Goal: Information Seeking & Learning: Compare options

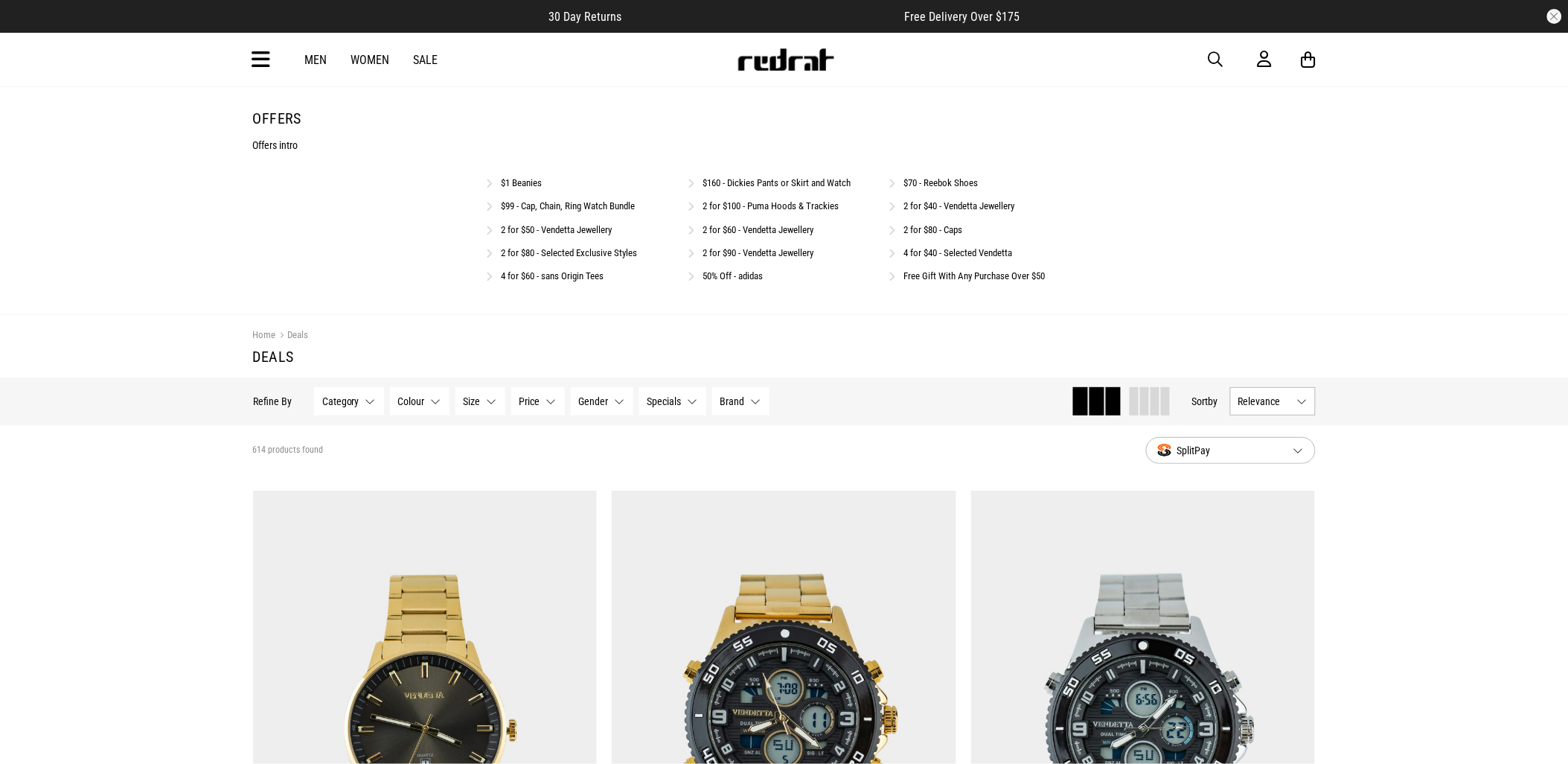
click at [516, 255] on link "2 for $80 - Selected Exclusive Styles" at bounding box center [569, 253] width 136 height 11
click at [1214, 55] on span "button" at bounding box center [1216, 59] width 15 height 18
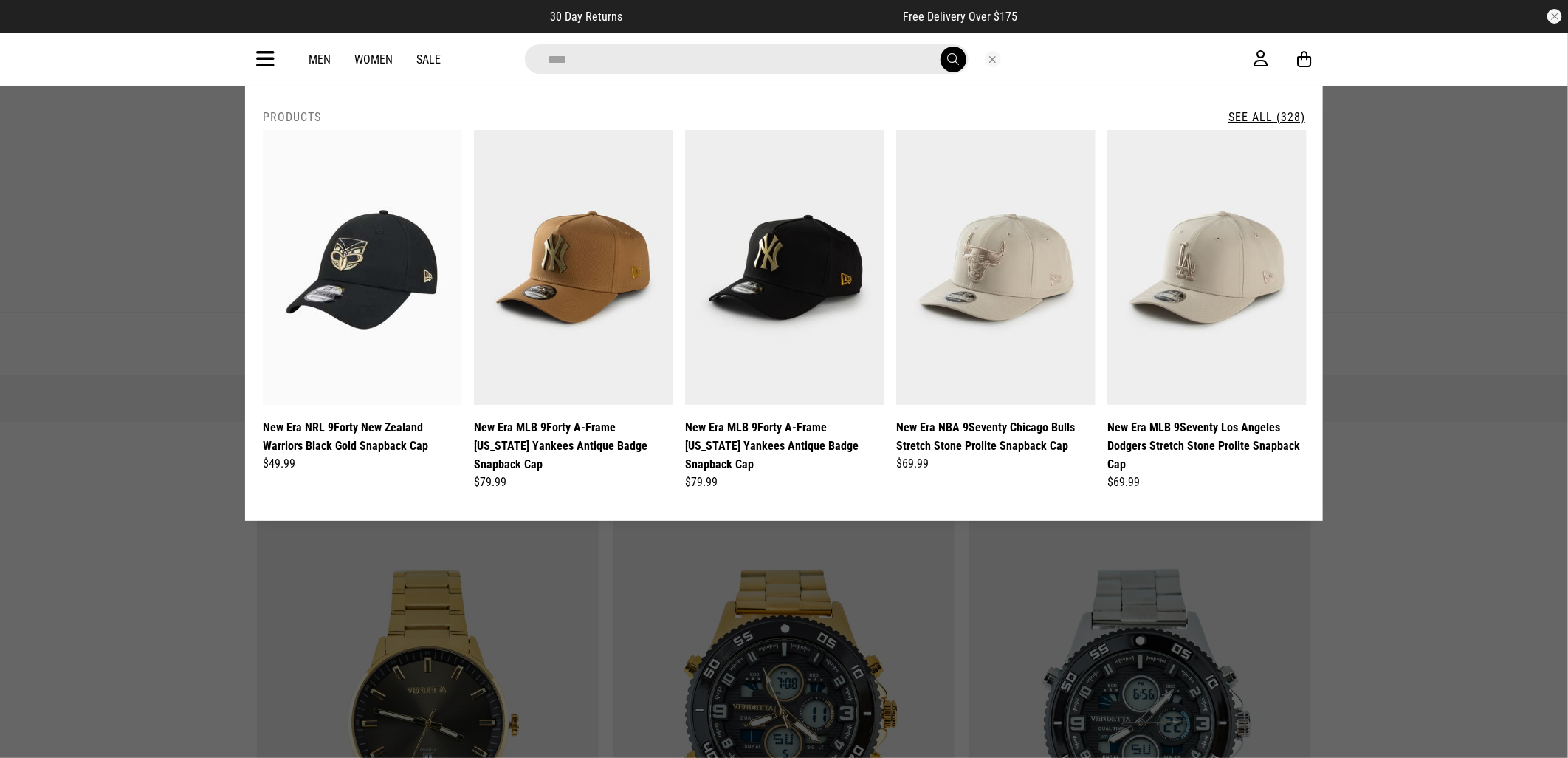
type input "****"
click at [941, 46] on button "submit" at bounding box center [954, 59] width 26 height 26
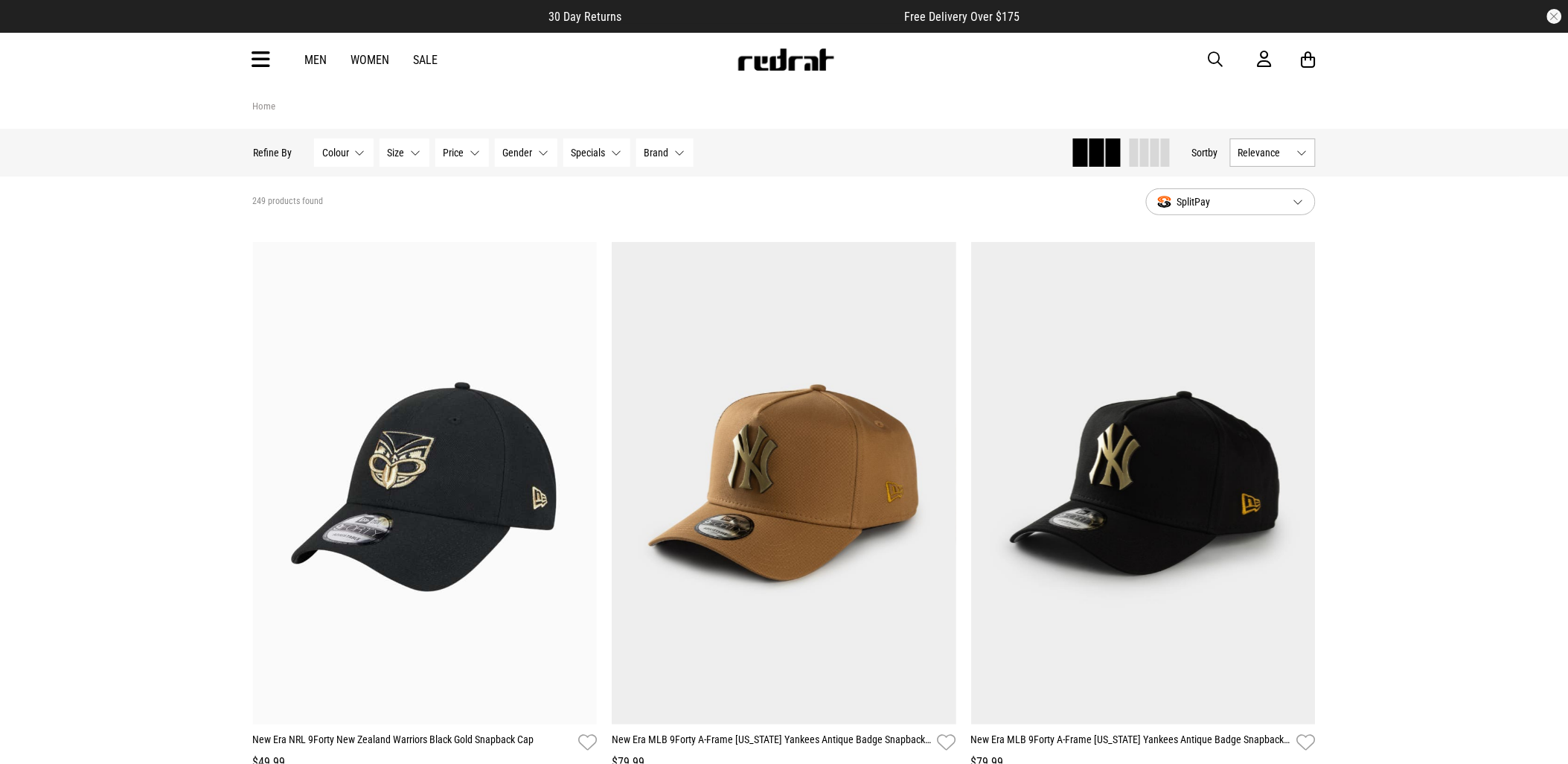
click at [604, 150] on span "Specials" at bounding box center [589, 153] width 35 height 12
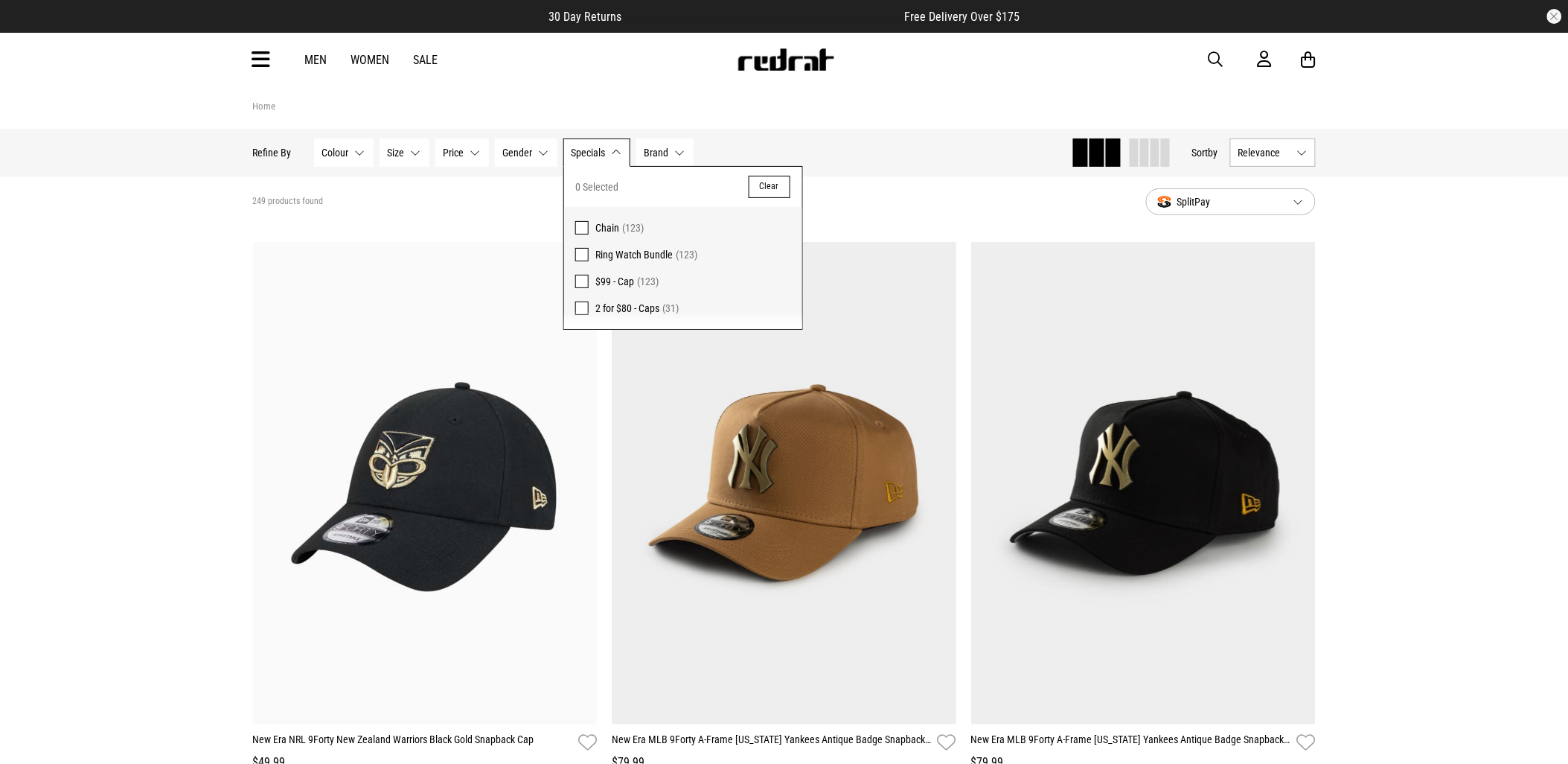
click at [579, 308] on span at bounding box center [582, 308] width 14 height 14
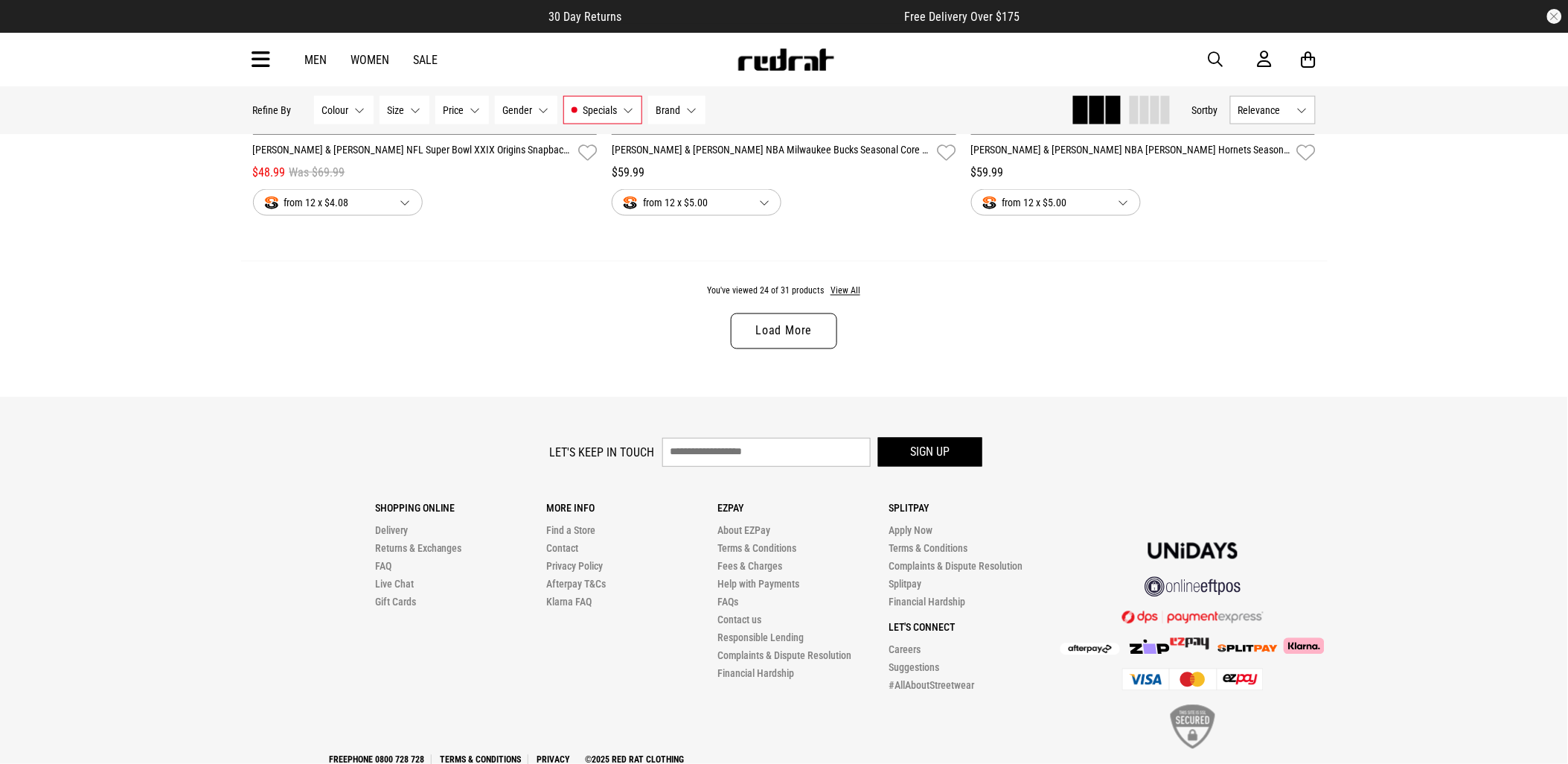
scroll to position [4834, 0]
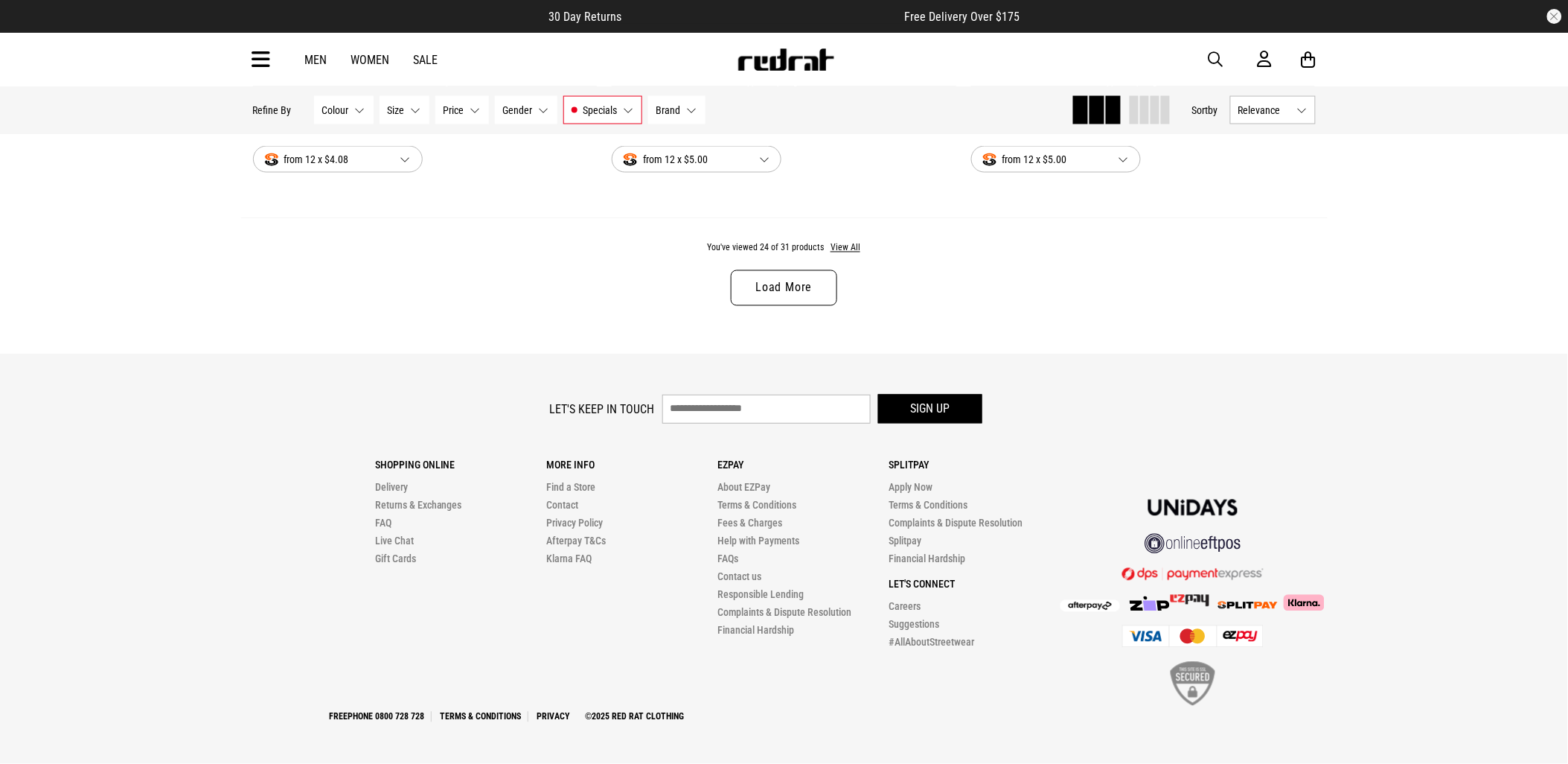
click at [806, 292] on link "Load More" at bounding box center [783, 288] width 106 height 36
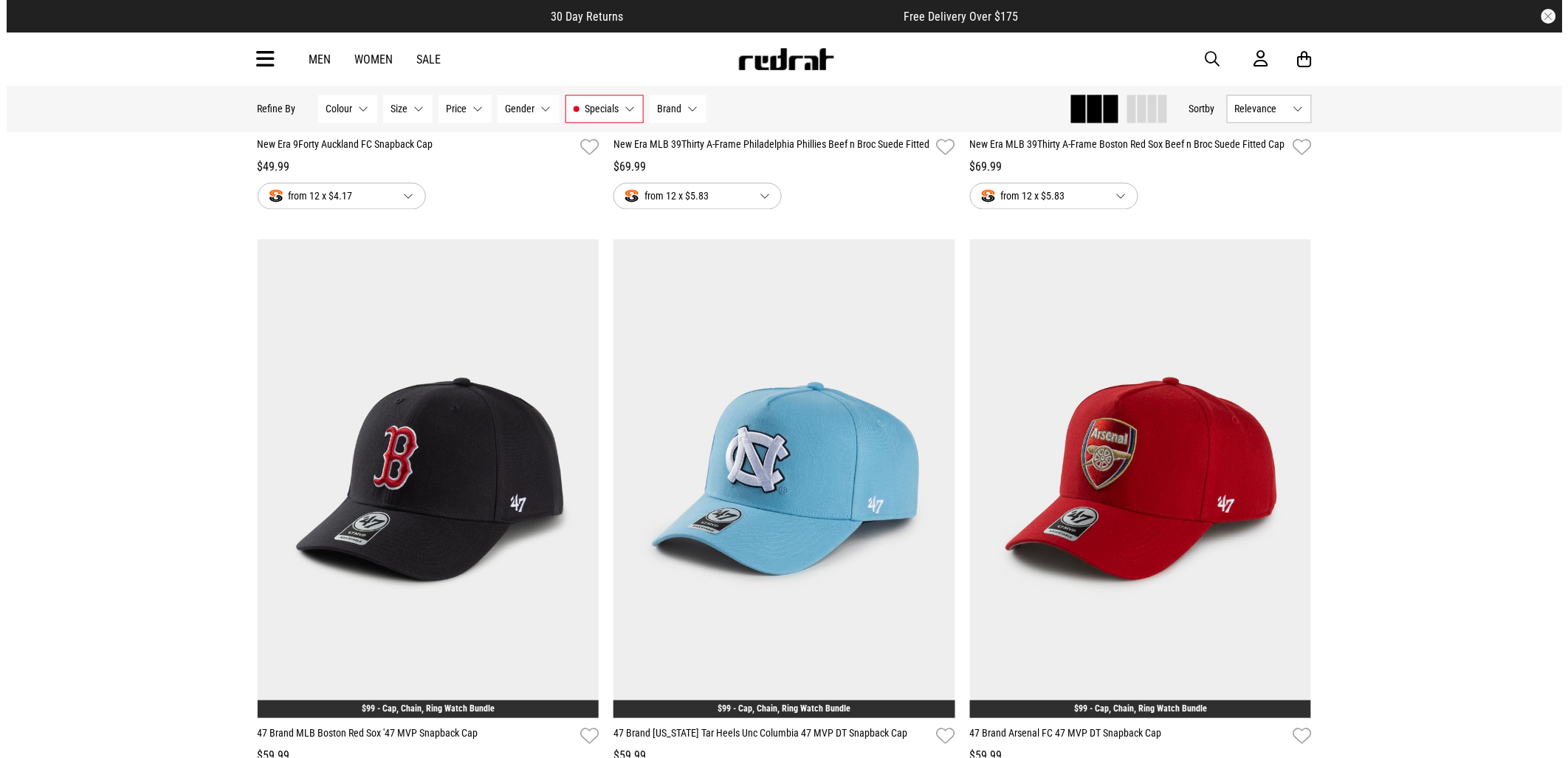
scroll to position [2955, 0]
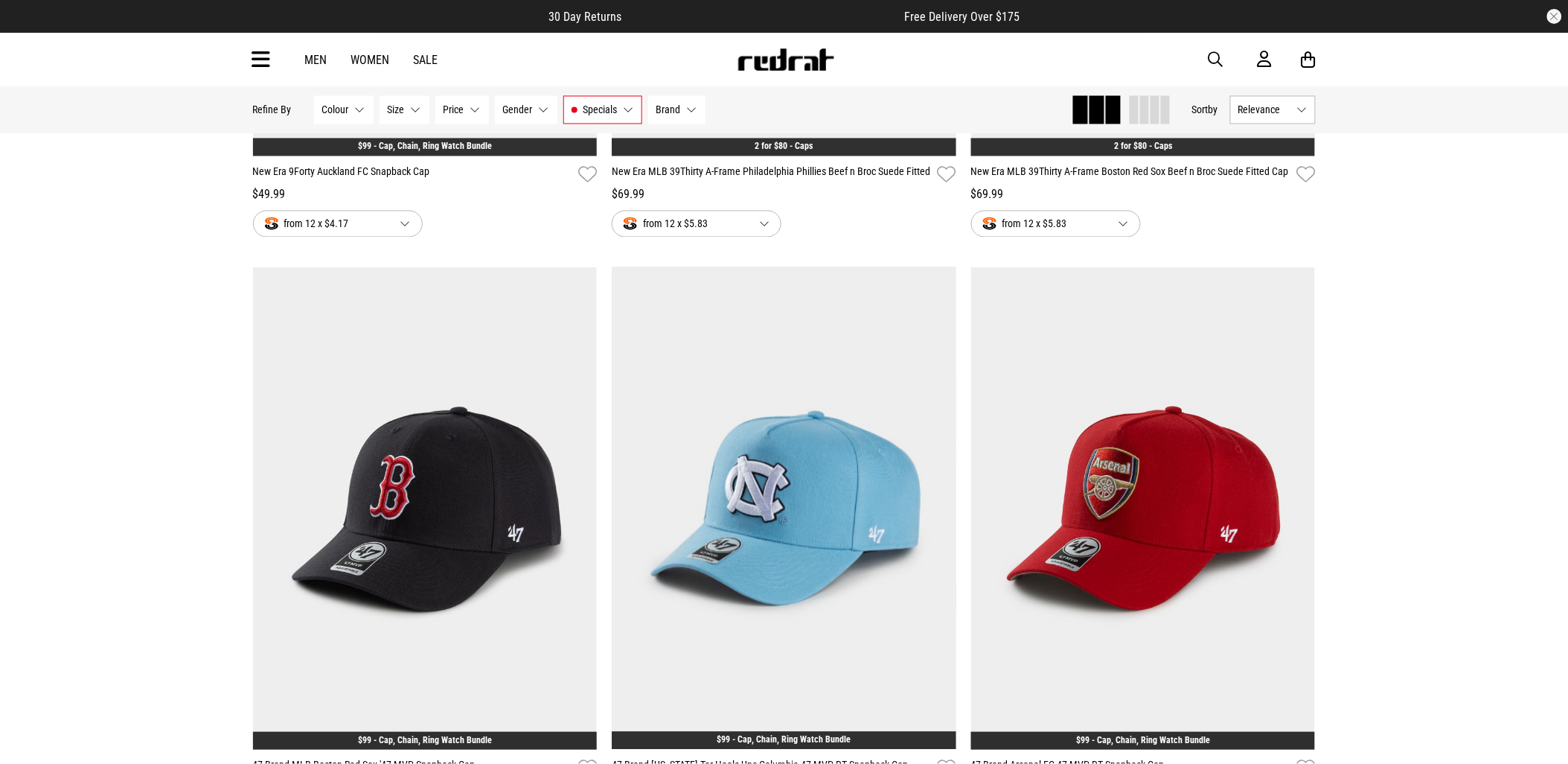
click at [1209, 53] on span "button" at bounding box center [1216, 59] width 15 height 18
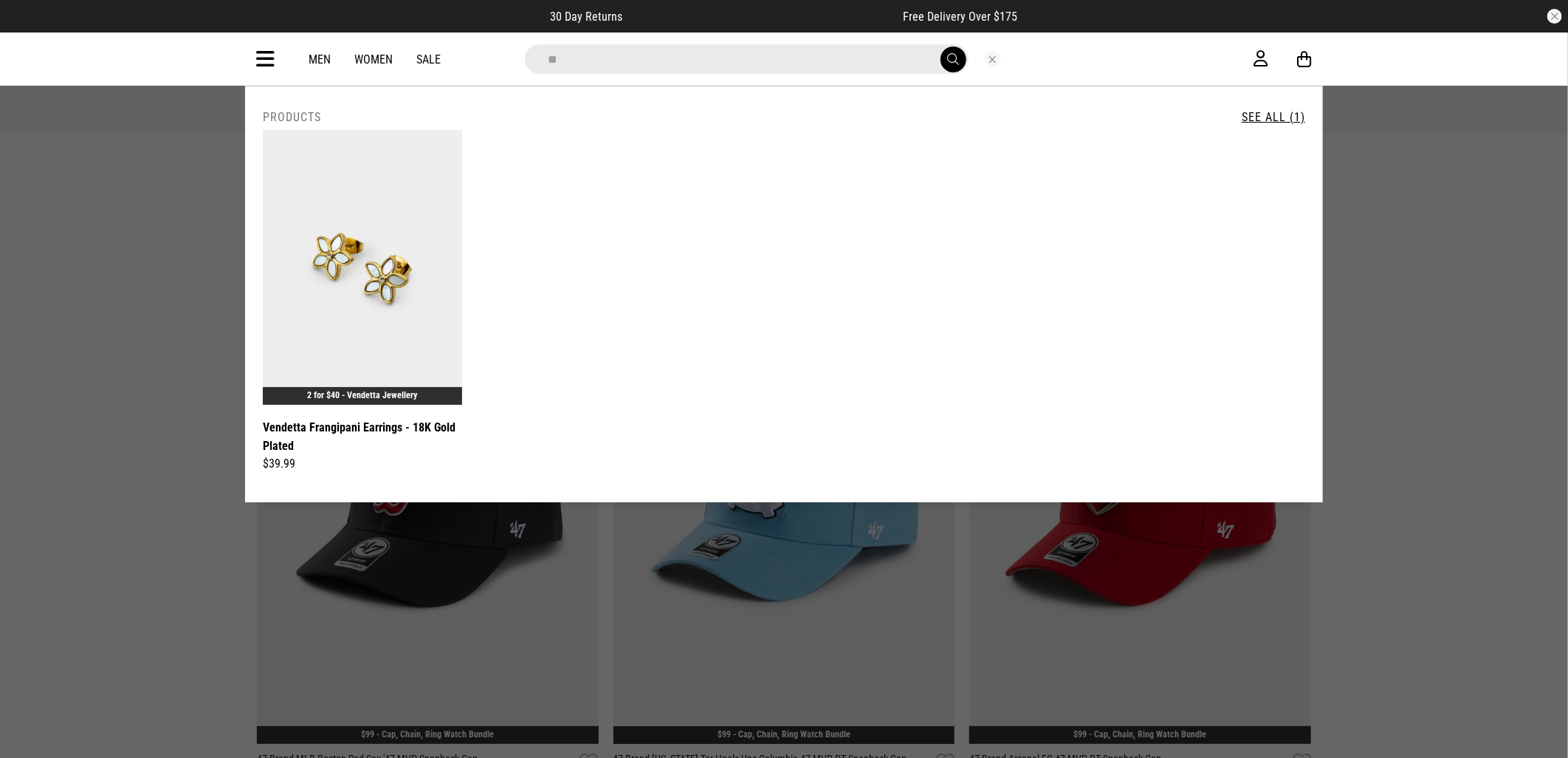
type input "*"
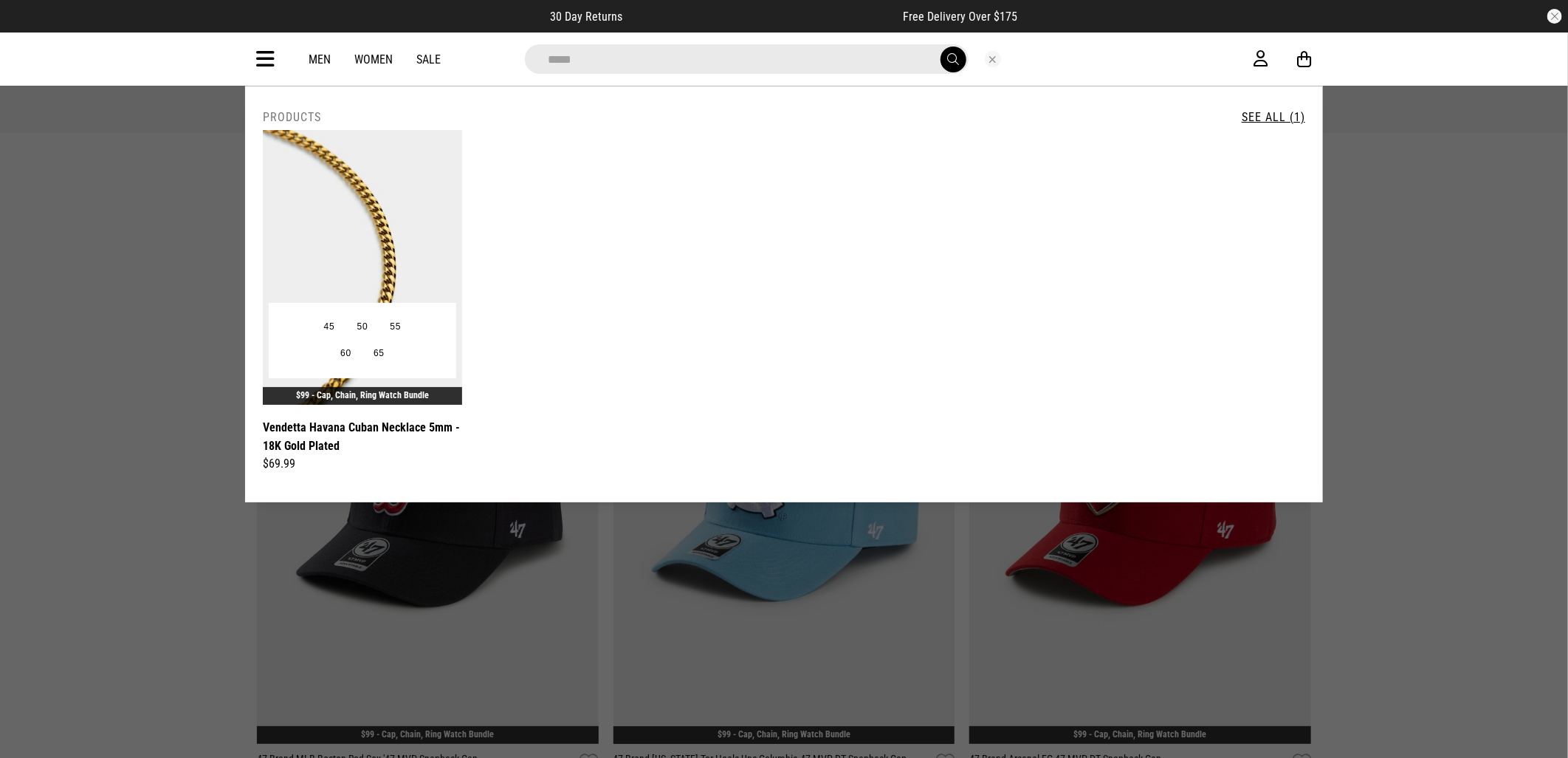
type input "*****"
click at [359, 163] on img at bounding box center [362, 267] width 199 height 275
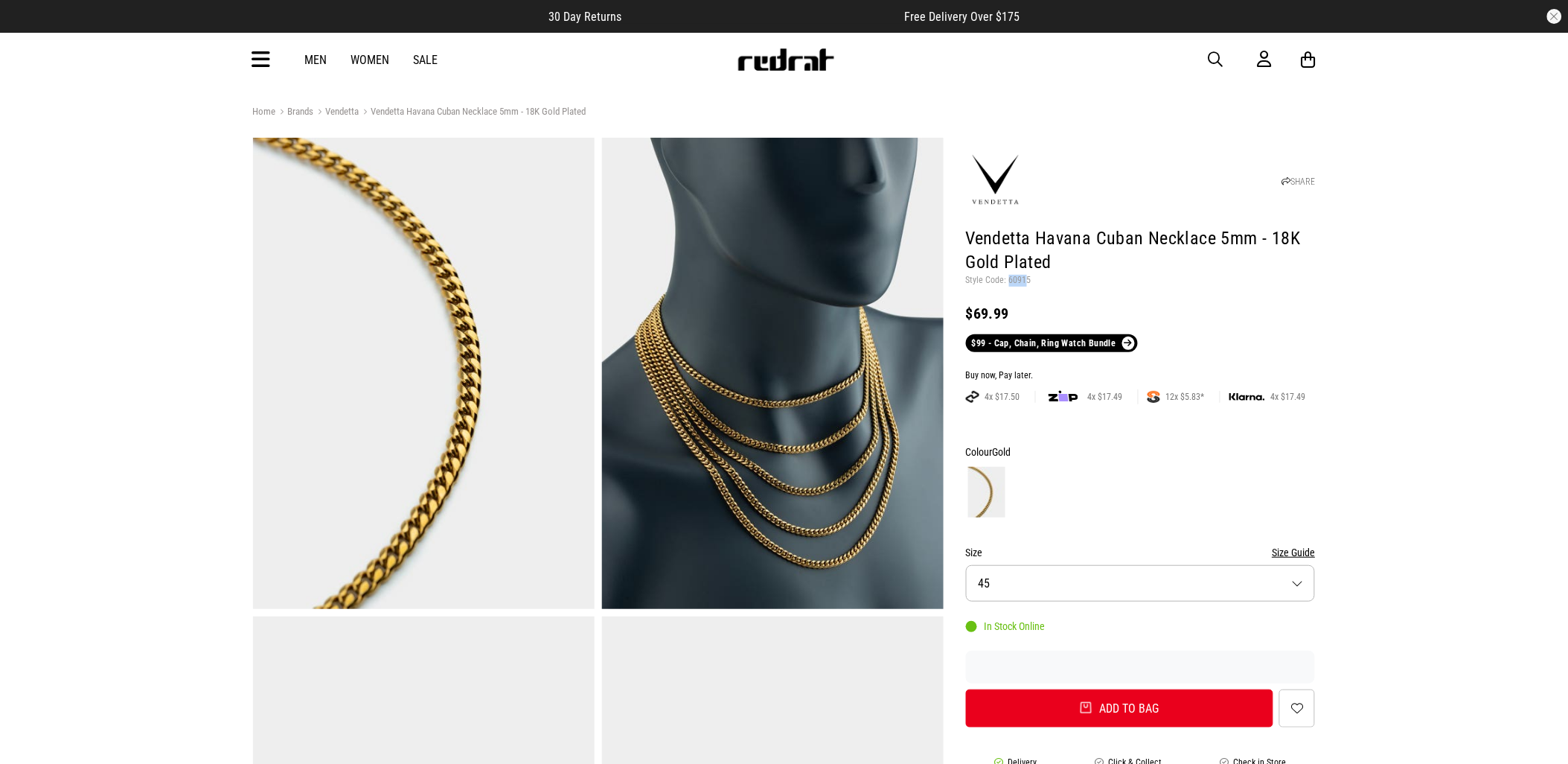
drag, startPoint x: 1025, startPoint y: 283, endPoint x: 1008, endPoint y: 285, distance: 17.1
click at [1008, 285] on p "Style Code: 60915" at bounding box center [1140, 280] width 350 height 12
drag, startPoint x: 1008, startPoint y: 285, endPoint x: 1042, endPoint y: 279, distance: 34.5
click at [1042, 279] on p "Style Code: 60915" at bounding box center [1140, 280] width 350 height 12
drag, startPoint x: 1031, startPoint y: 280, endPoint x: 1010, endPoint y: 284, distance: 21.4
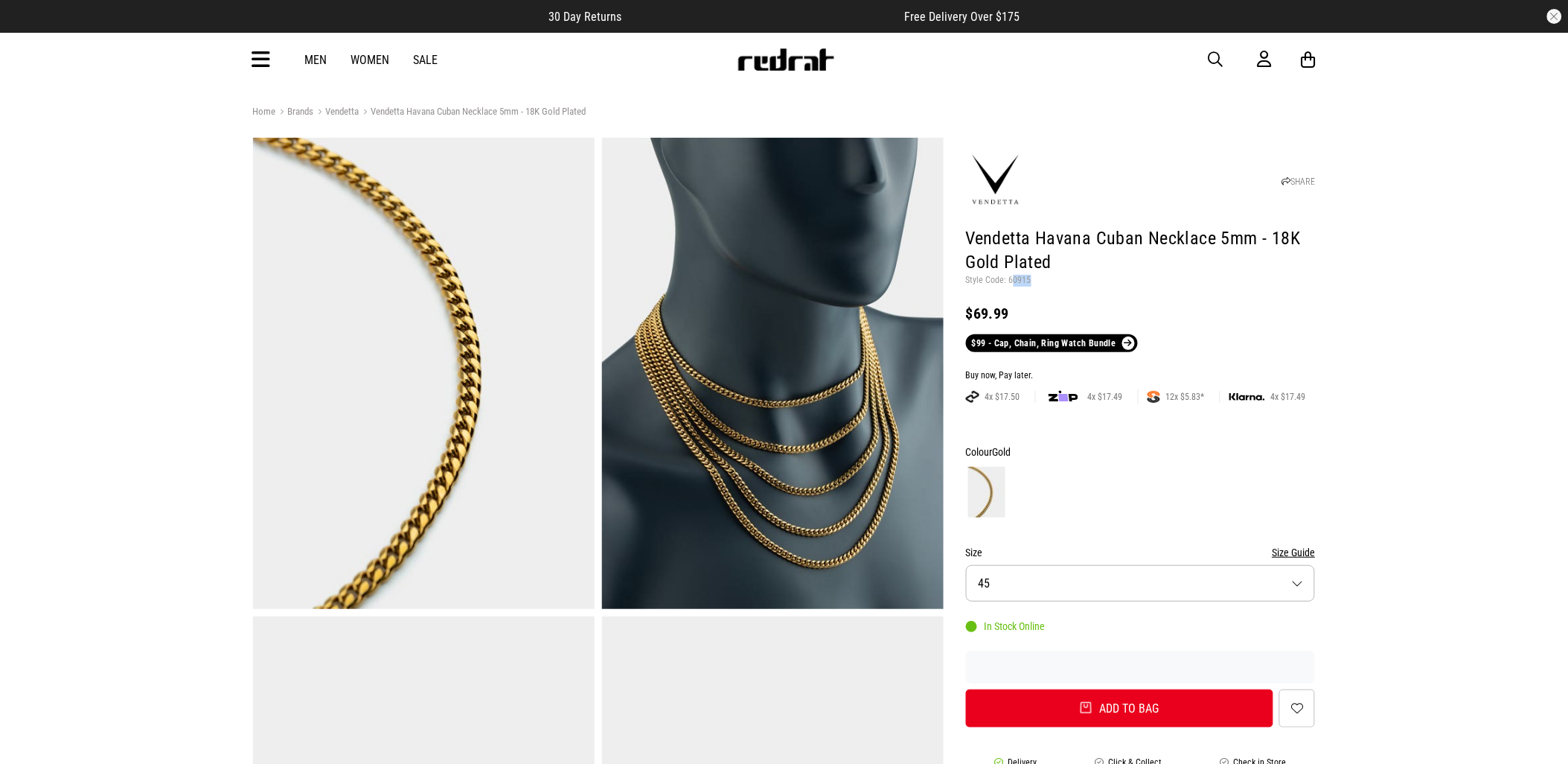
click at [1010, 284] on p "Style Code: 60915" at bounding box center [1140, 280] width 350 height 12
drag, startPoint x: 1010, startPoint y: 284, endPoint x: 1031, endPoint y: 291, distance: 22.1
click at [1031, 291] on header "SHARE Vendetta Havana Cuban Necklace 5mm - 18K Gold Plated Style Code: 60915 $6…" at bounding box center [1140, 247] width 350 height 211
drag, startPoint x: 1031, startPoint y: 278, endPoint x: 1008, endPoint y: 280, distance: 23.1
click at [1008, 280] on p "Style Code: 60915" at bounding box center [1140, 280] width 350 height 12
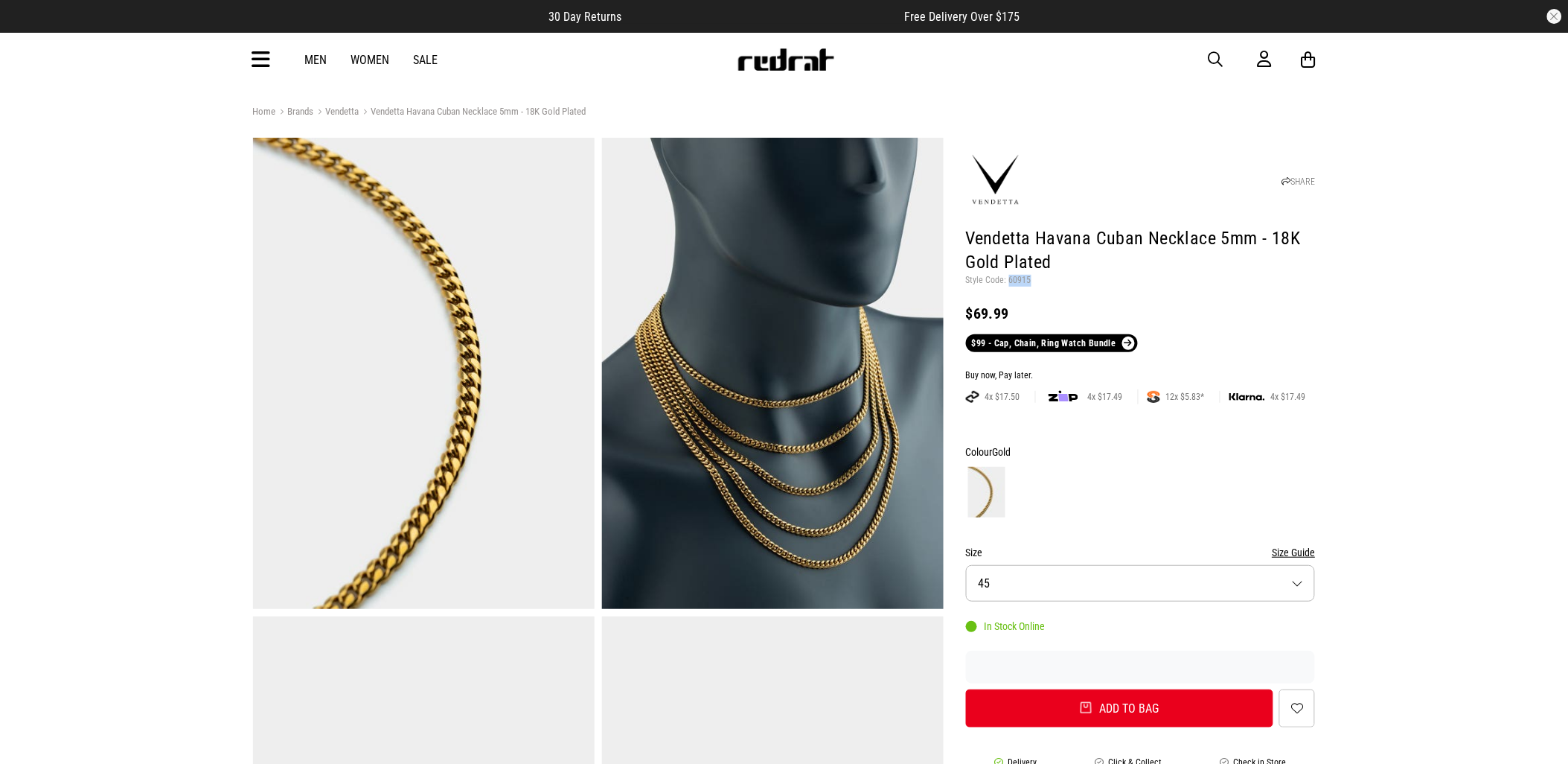
copy p "60915"
click at [1216, 56] on span "button" at bounding box center [1216, 59] width 15 height 18
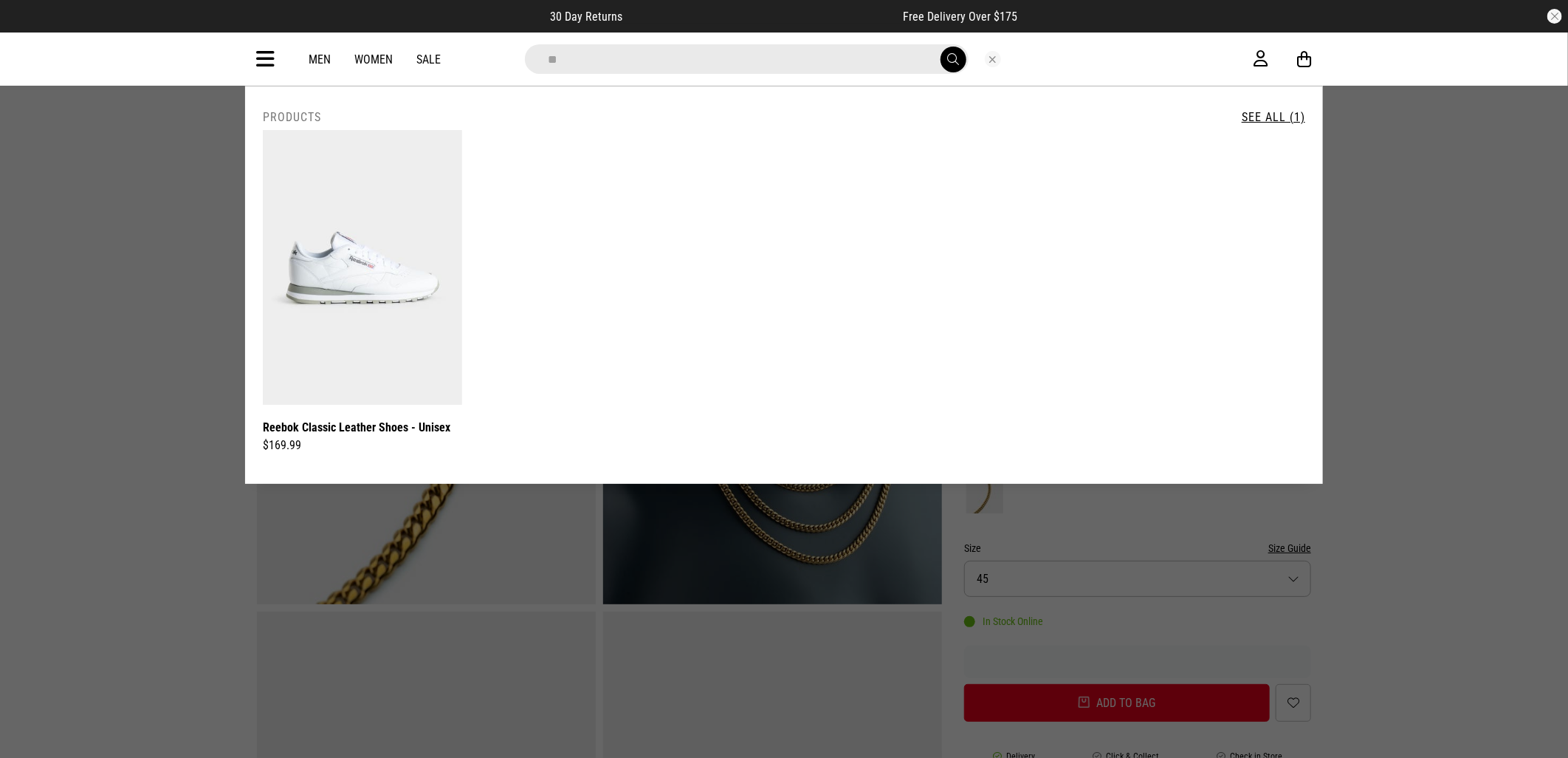
type input "*"
drag, startPoint x: 576, startPoint y: 72, endPoint x: 529, endPoint y: 63, distance: 47.9
click at [530, 63] on input "*****" at bounding box center [746, 59] width 444 height 30
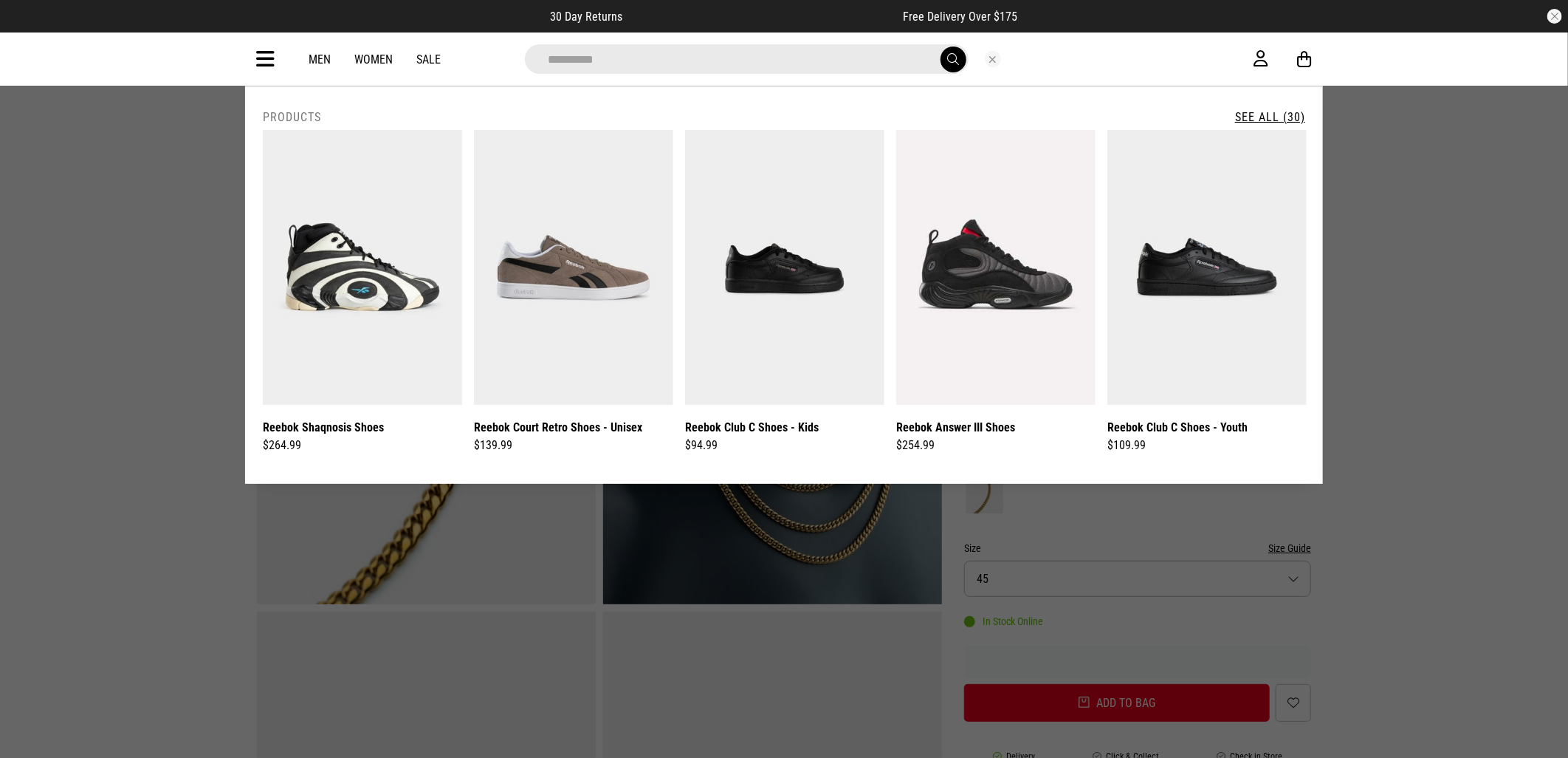
type input "**********"
click at [941, 46] on button "submit" at bounding box center [954, 59] width 26 height 26
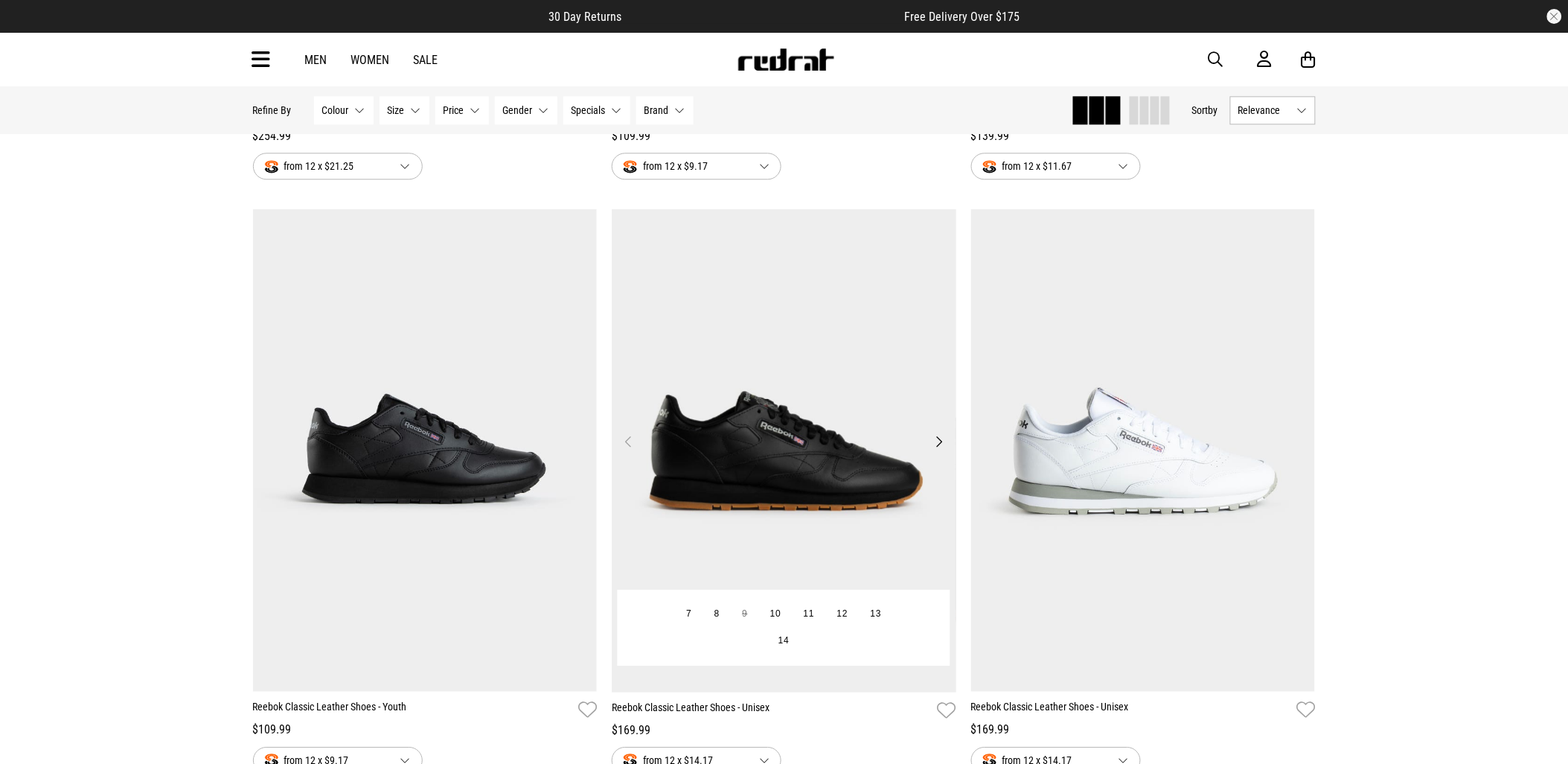
scroll to position [1406, 0]
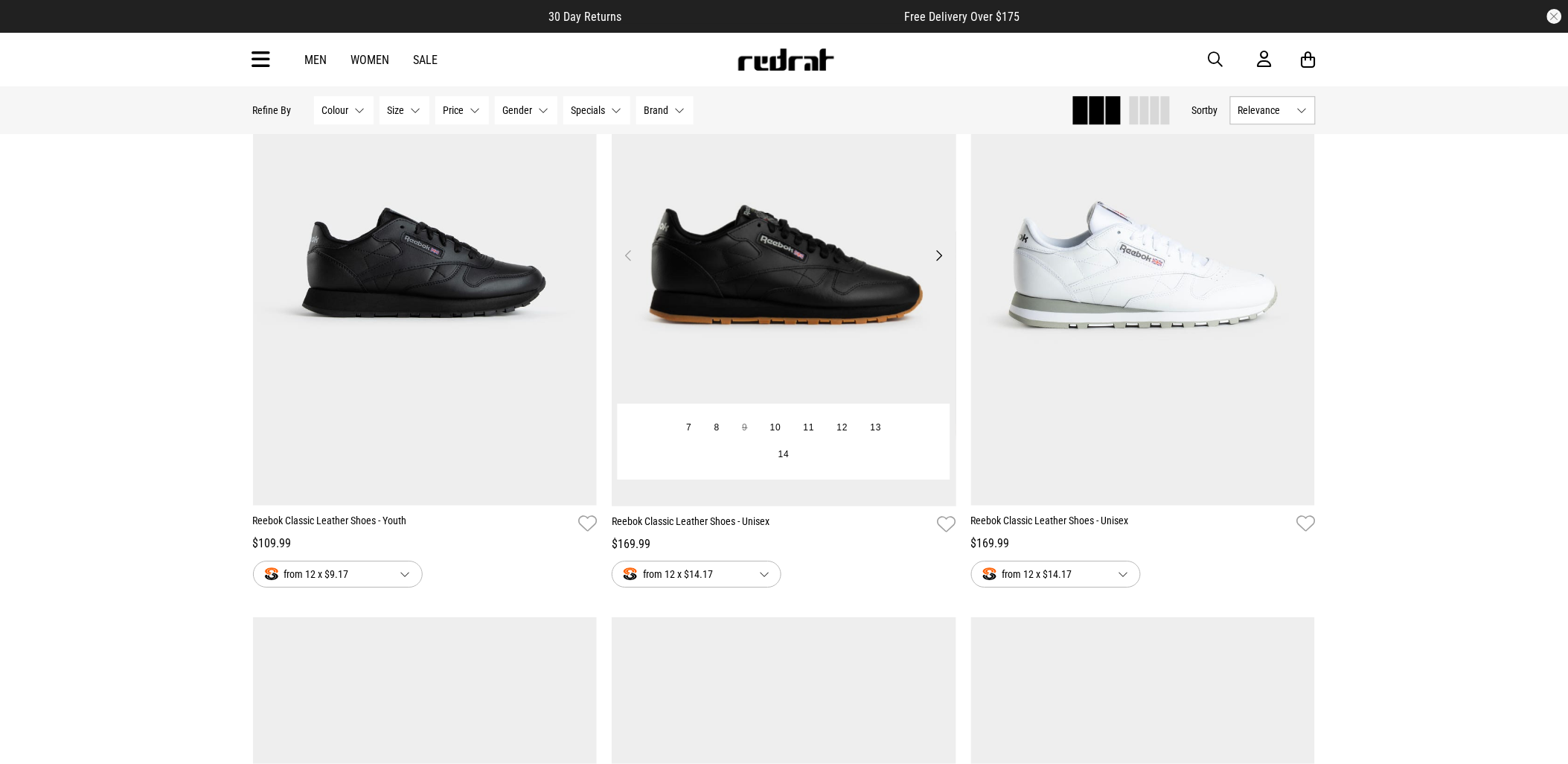
click at [861, 293] on img at bounding box center [784, 265] width 344 height 483
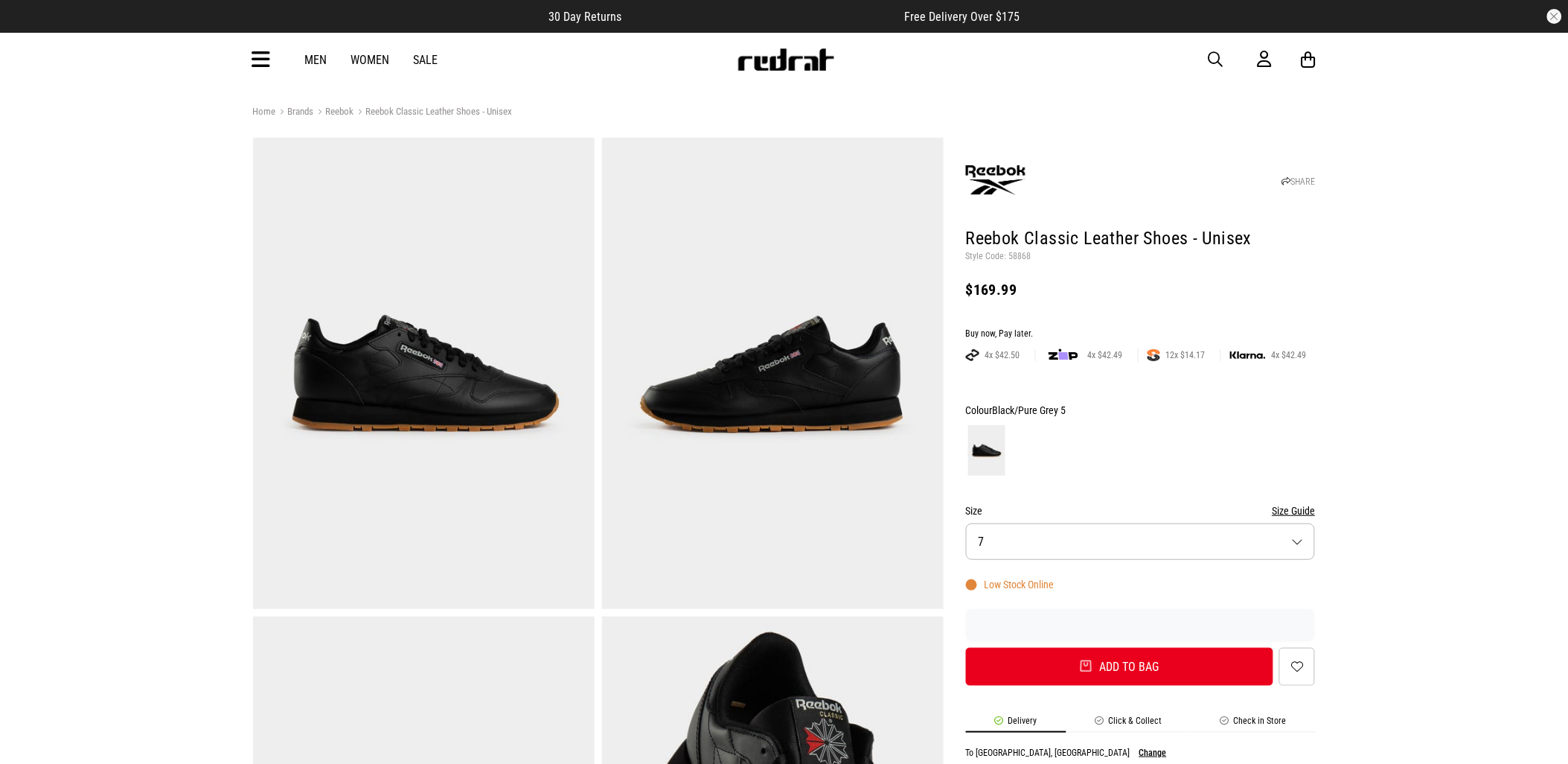
drag, startPoint x: 1200, startPoint y: 56, endPoint x: 1211, endPoint y: 60, distance: 11.7
click at [1207, 59] on div "Men Women Sale Sign in New Back Footwear Back Mens Back Womens Back Youth & Kid…" at bounding box center [785, 59] width 1087 height 53
click at [1216, 59] on span "button" at bounding box center [1216, 59] width 15 height 18
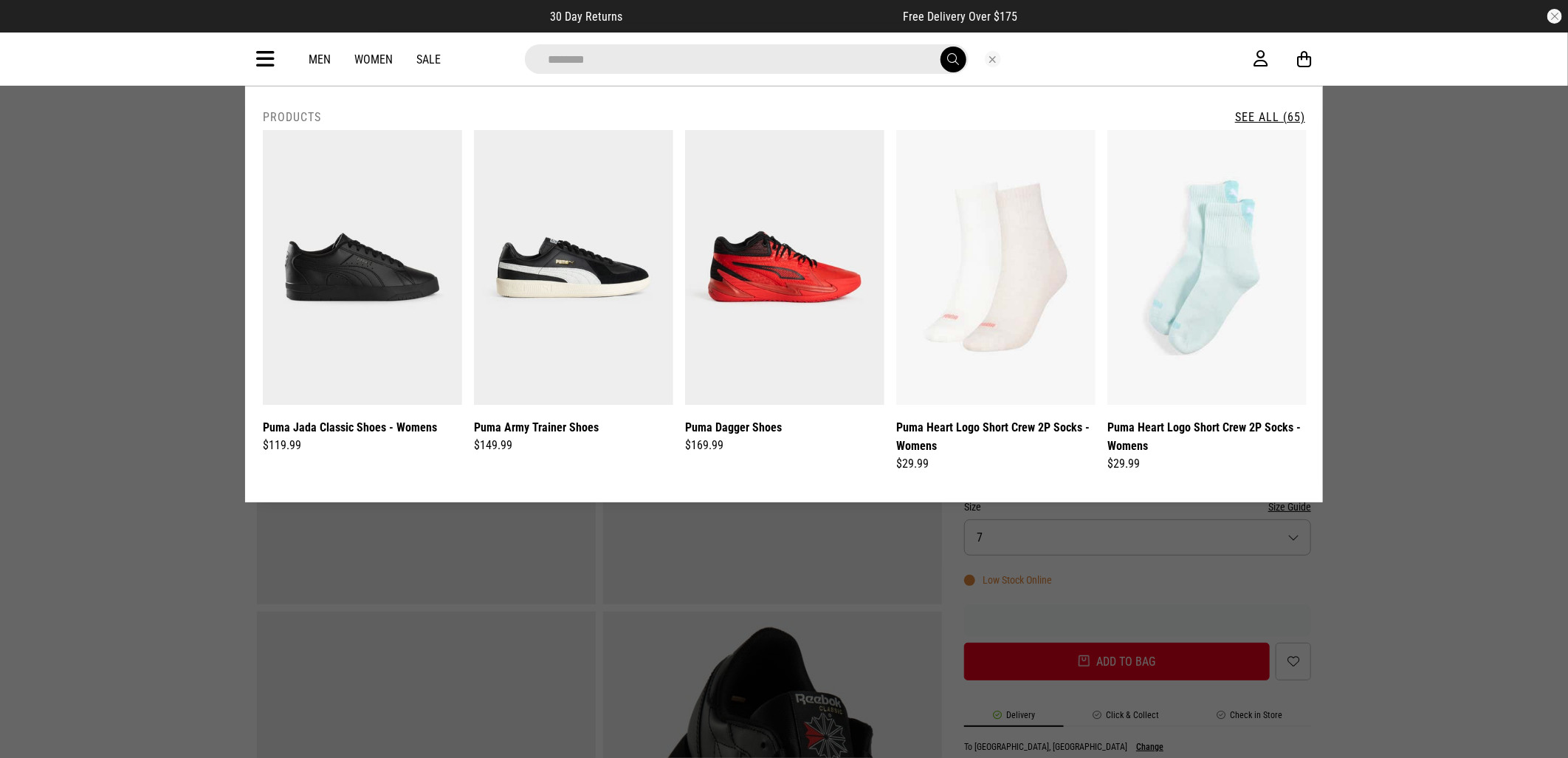
type input "**********"
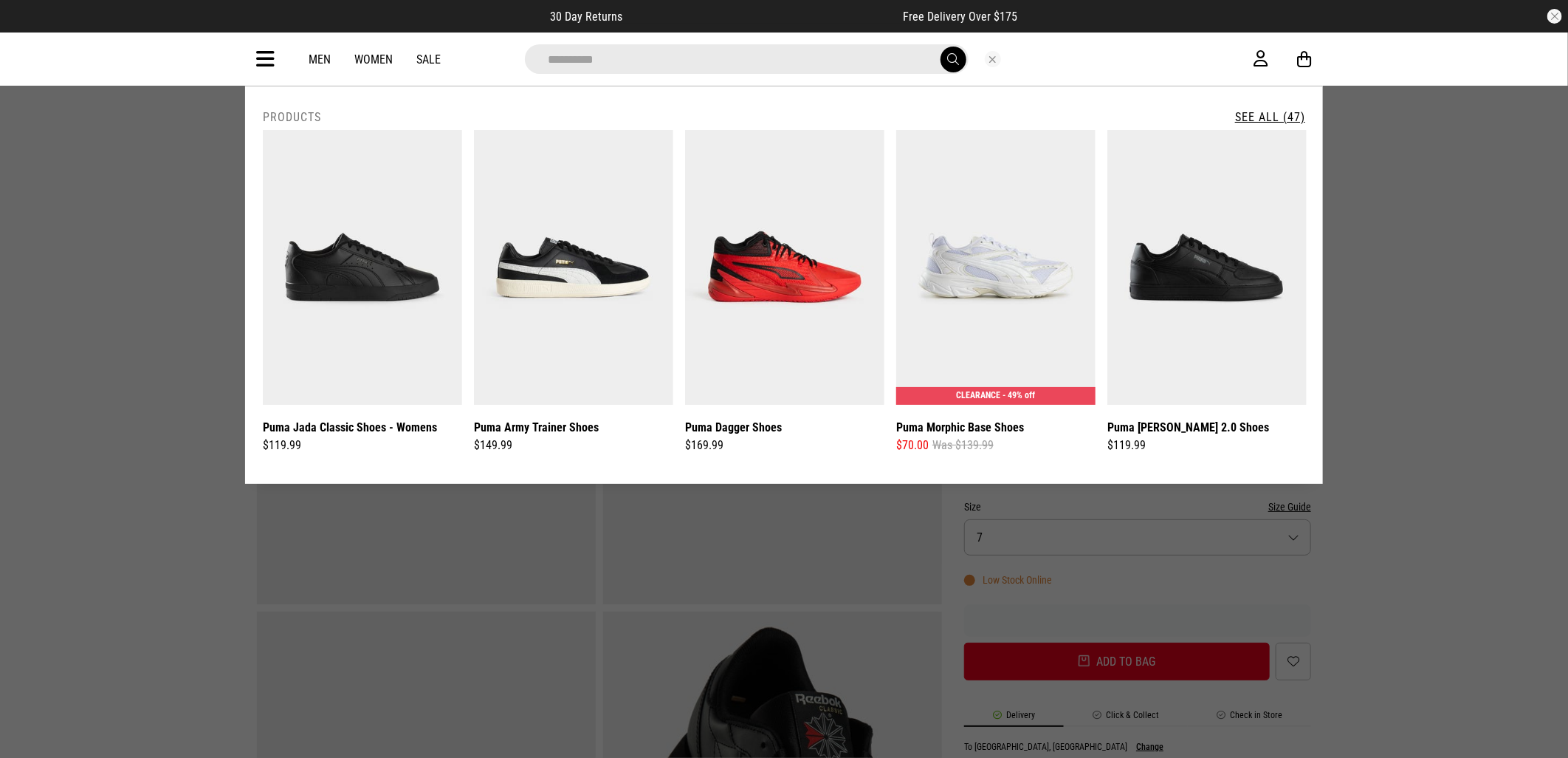
click at [941, 46] on button "submit" at bounding box center [954, 59] width 26 height 26
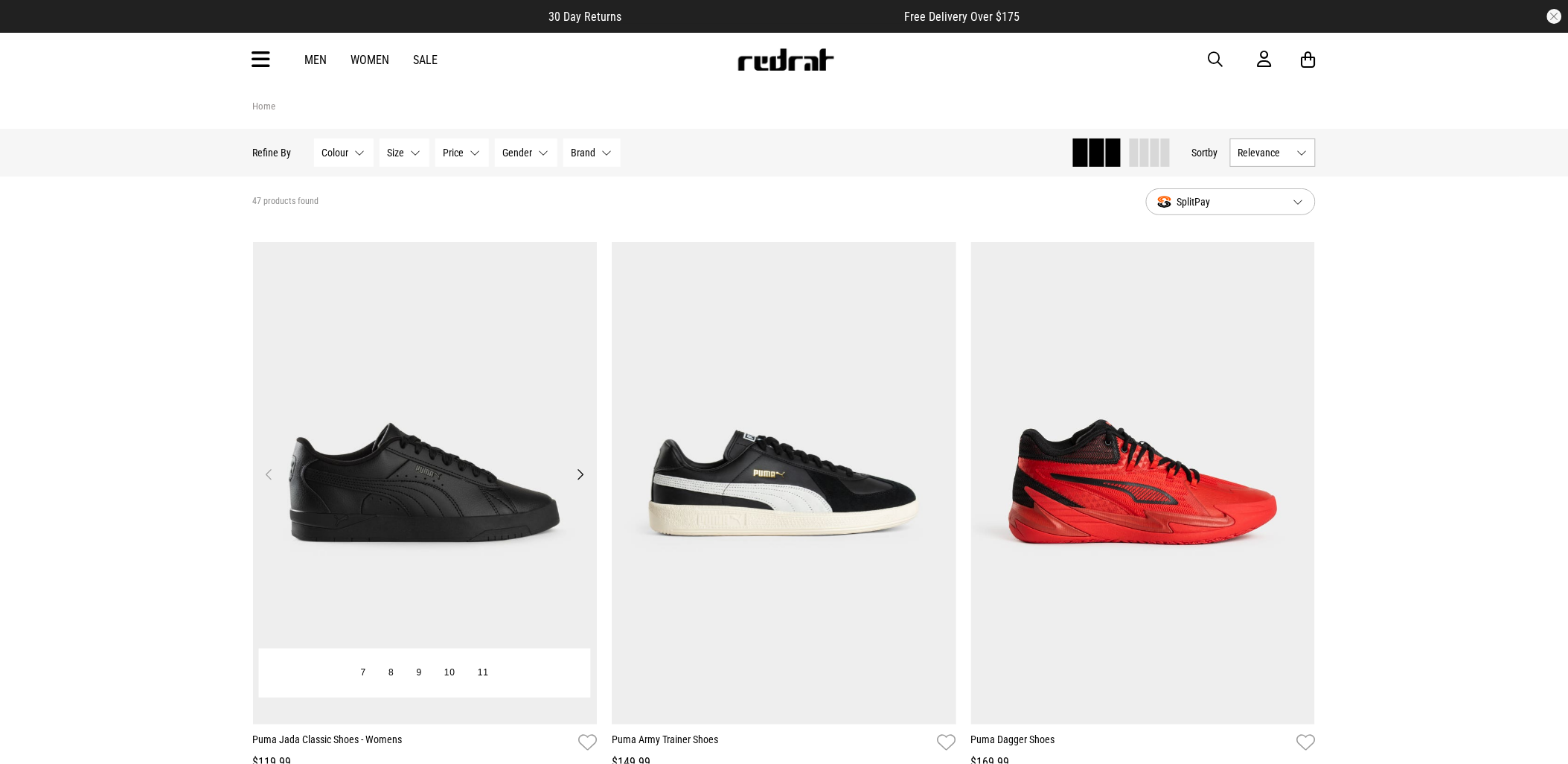
drag, startPoint x: 0, startPoint y: 0, endPoint x: 480, endPoint y: 404, distance: 627.4
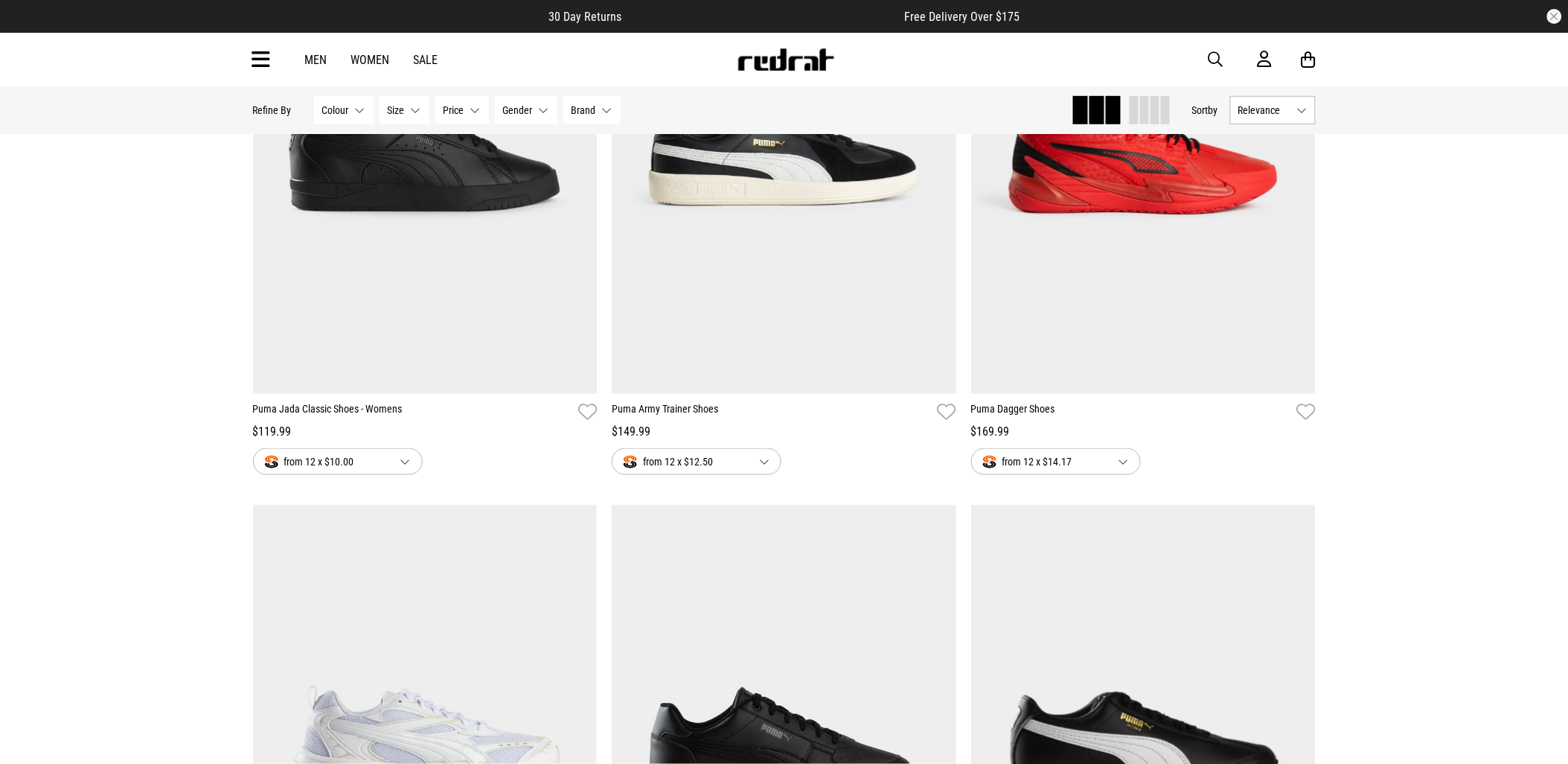
scroll to position [744, 0]
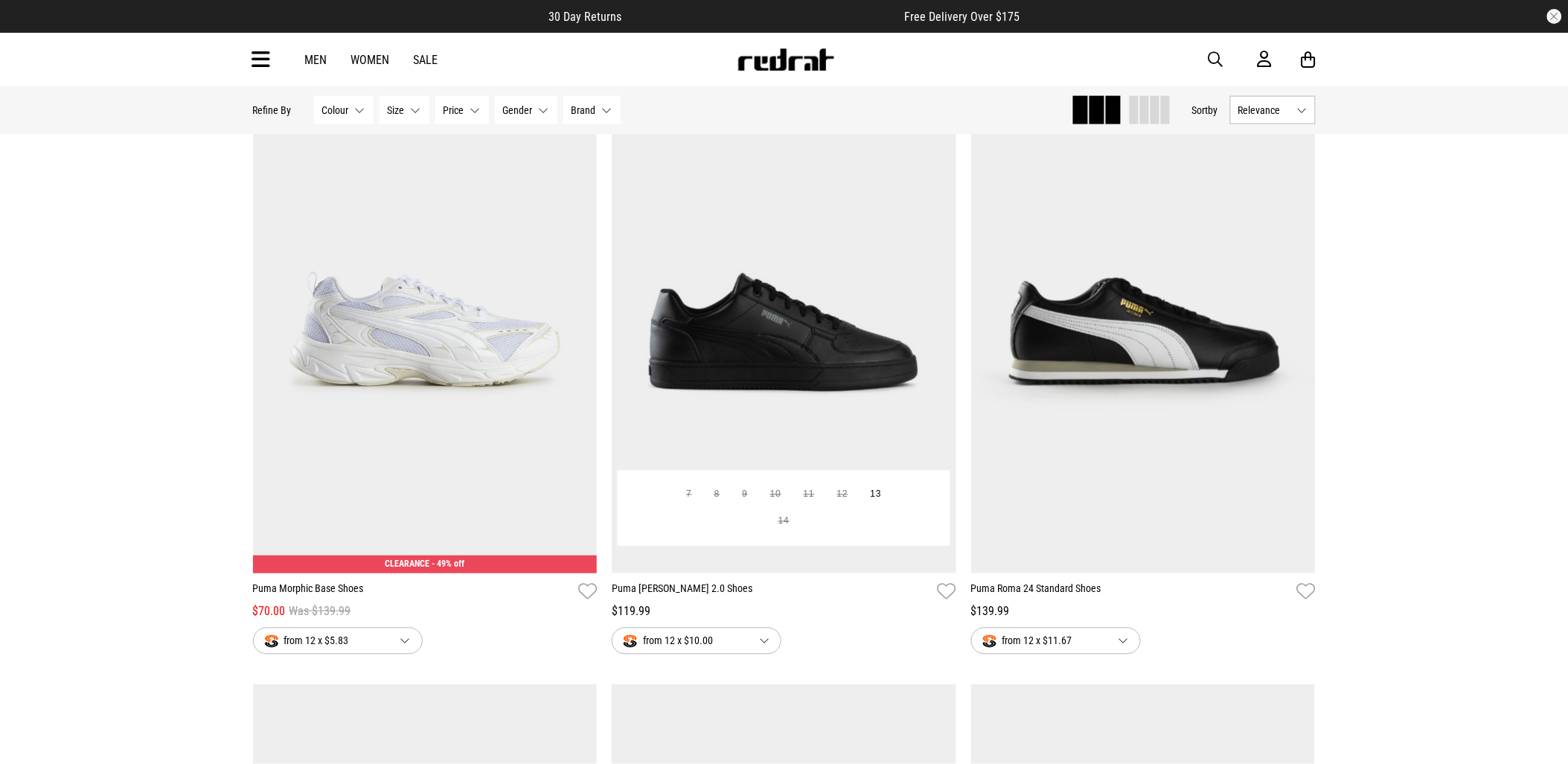
click at [704, 350] on img at bounding box center [784, 332] width 344 height 483
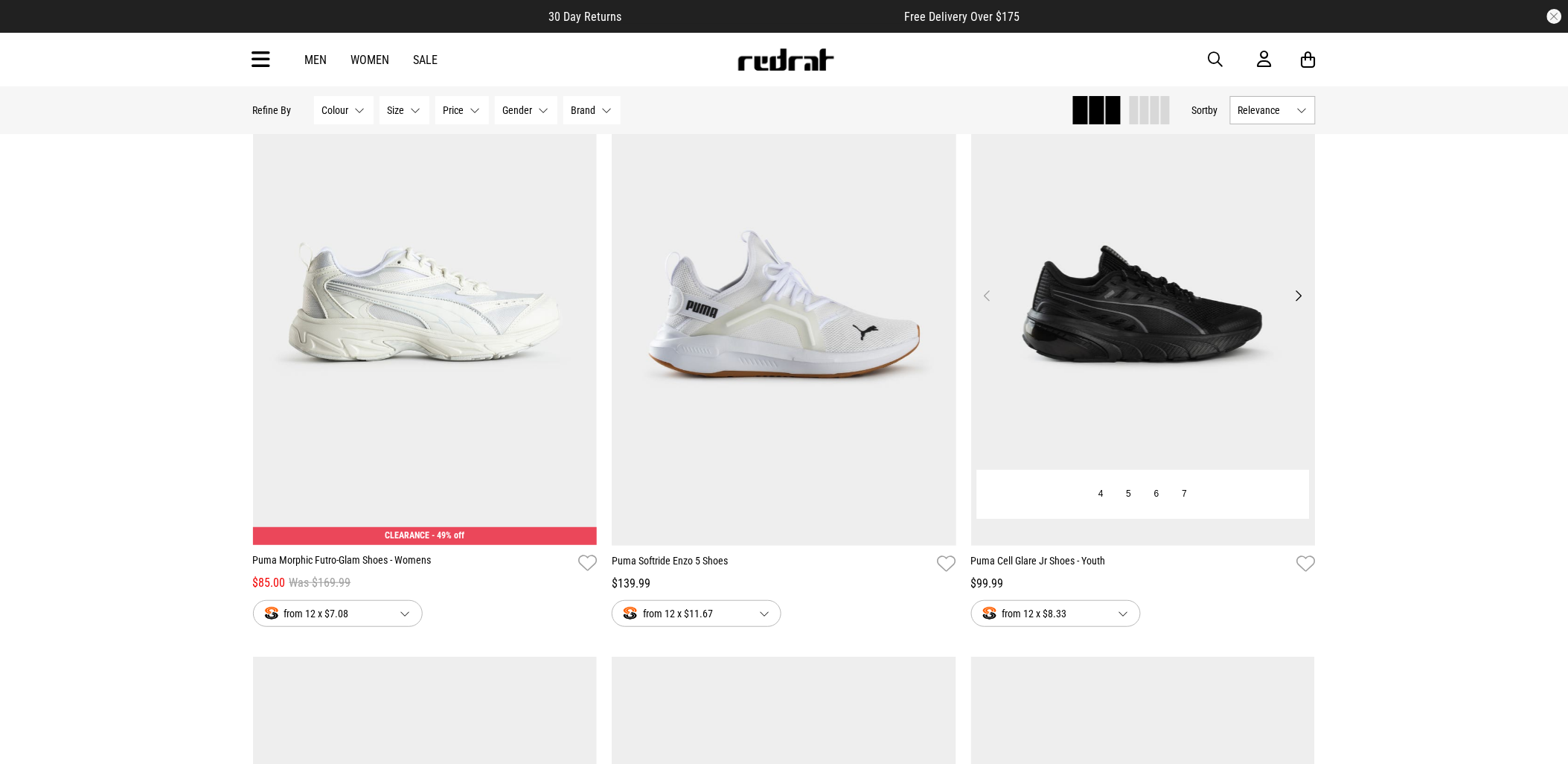
click at [1090, 211] on img at bounding box center [1143, 305] width 344 height 483
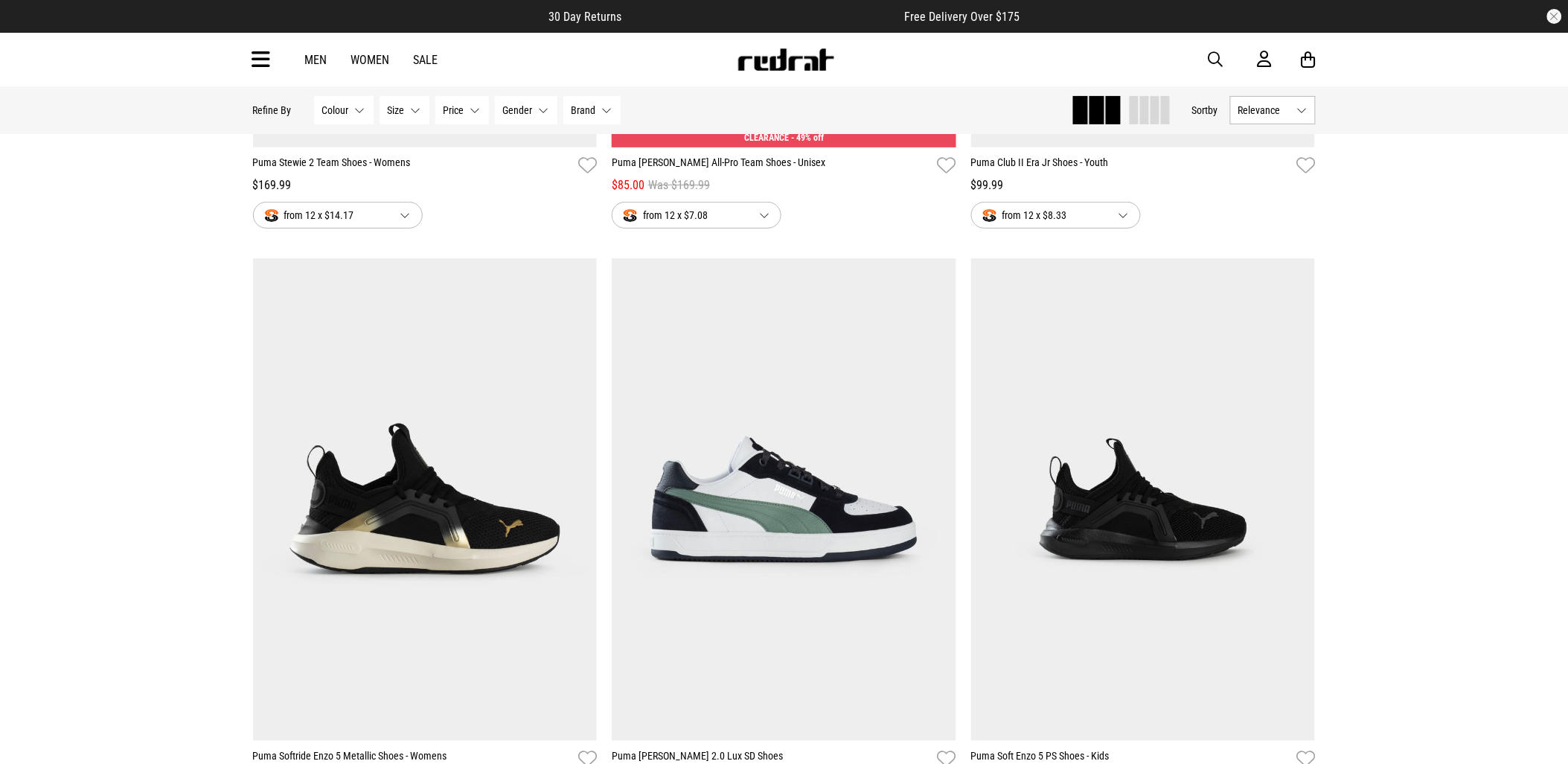
scroll to position [4385, 0]
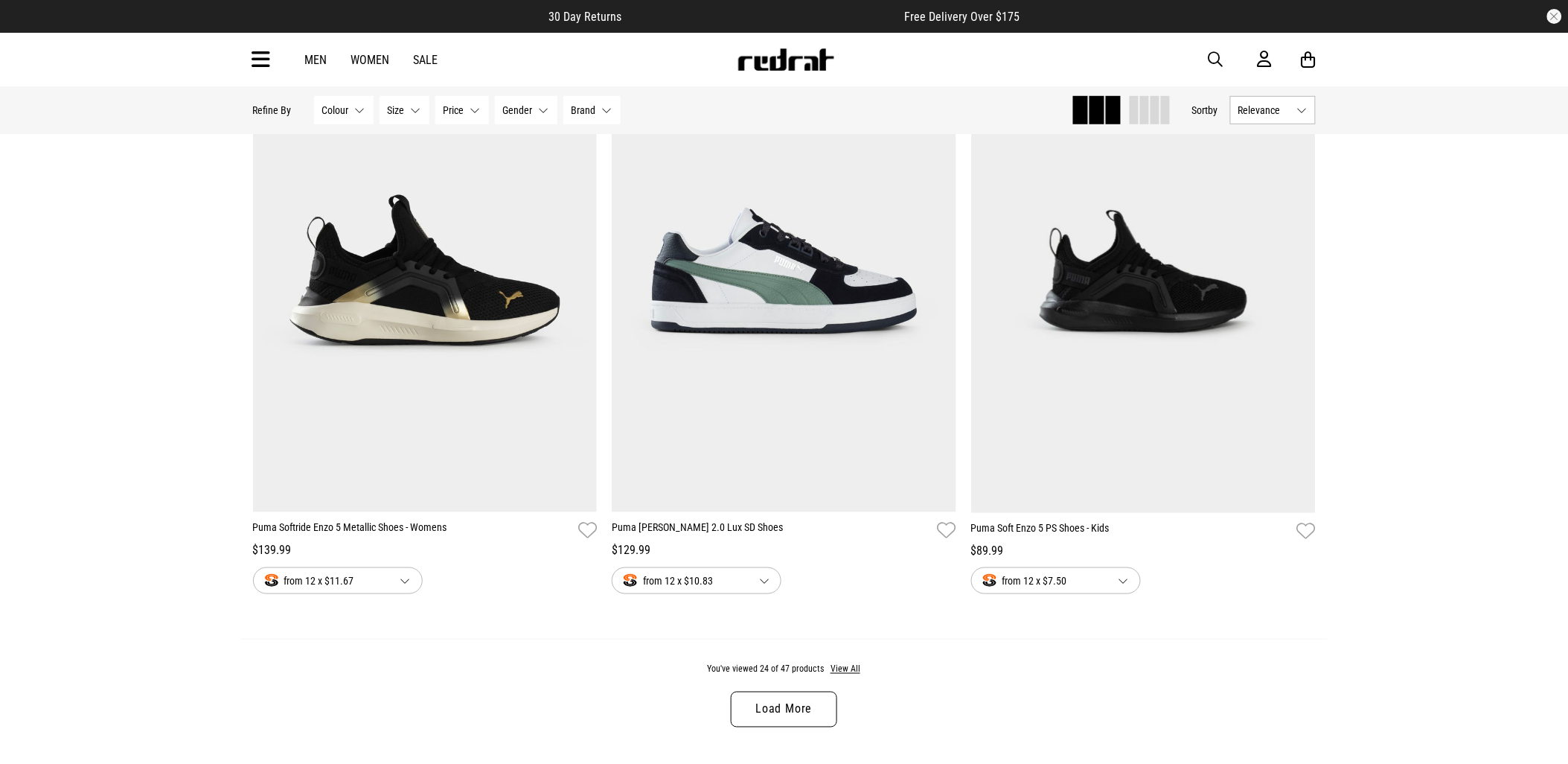
click at [804, 727] on link "Load More" at bounding box center [783, 710] width 106 height 36
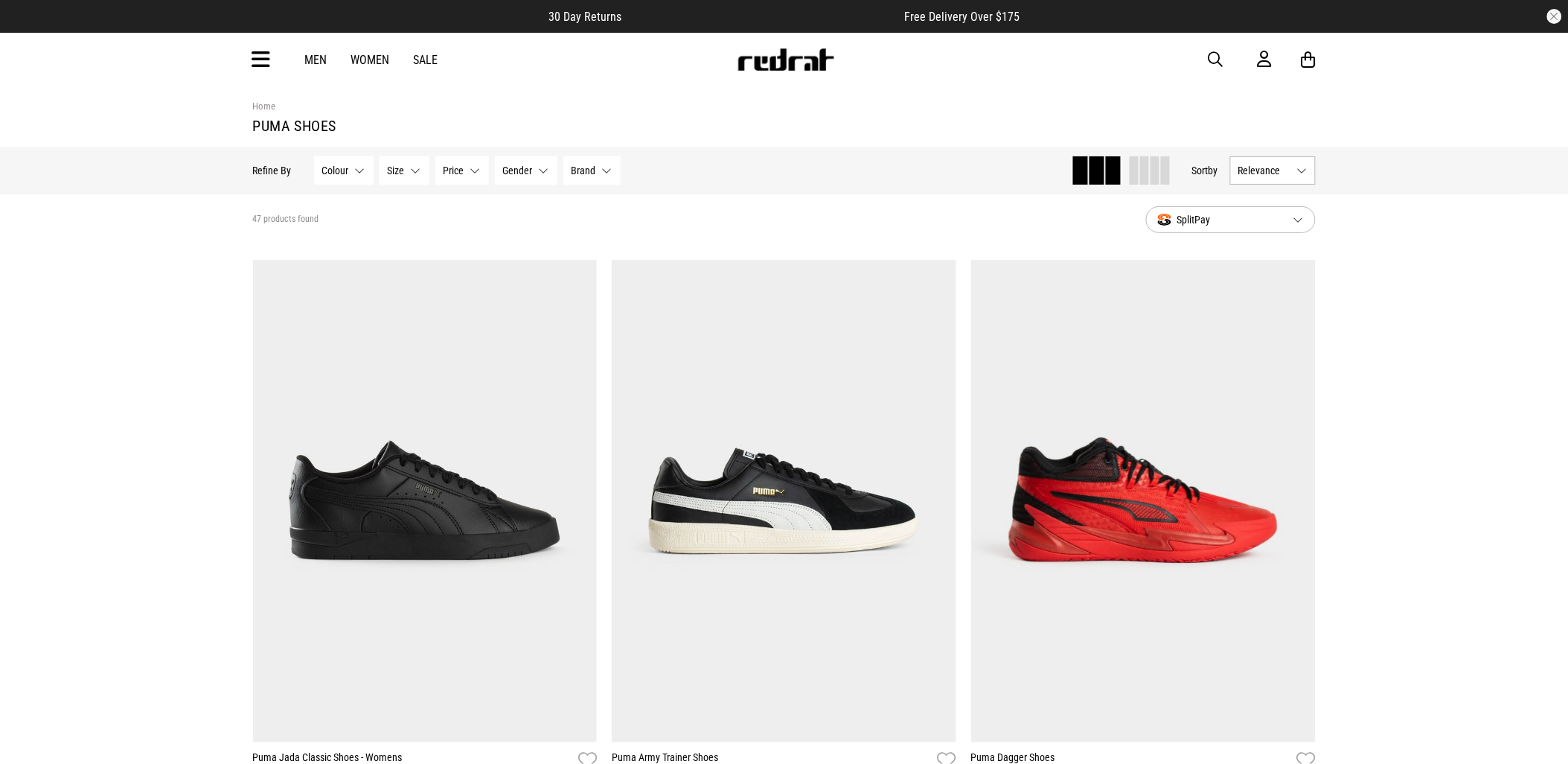
click at [1217, 54] on span "button" at bounding box center [1216, 59] width 15 height 18
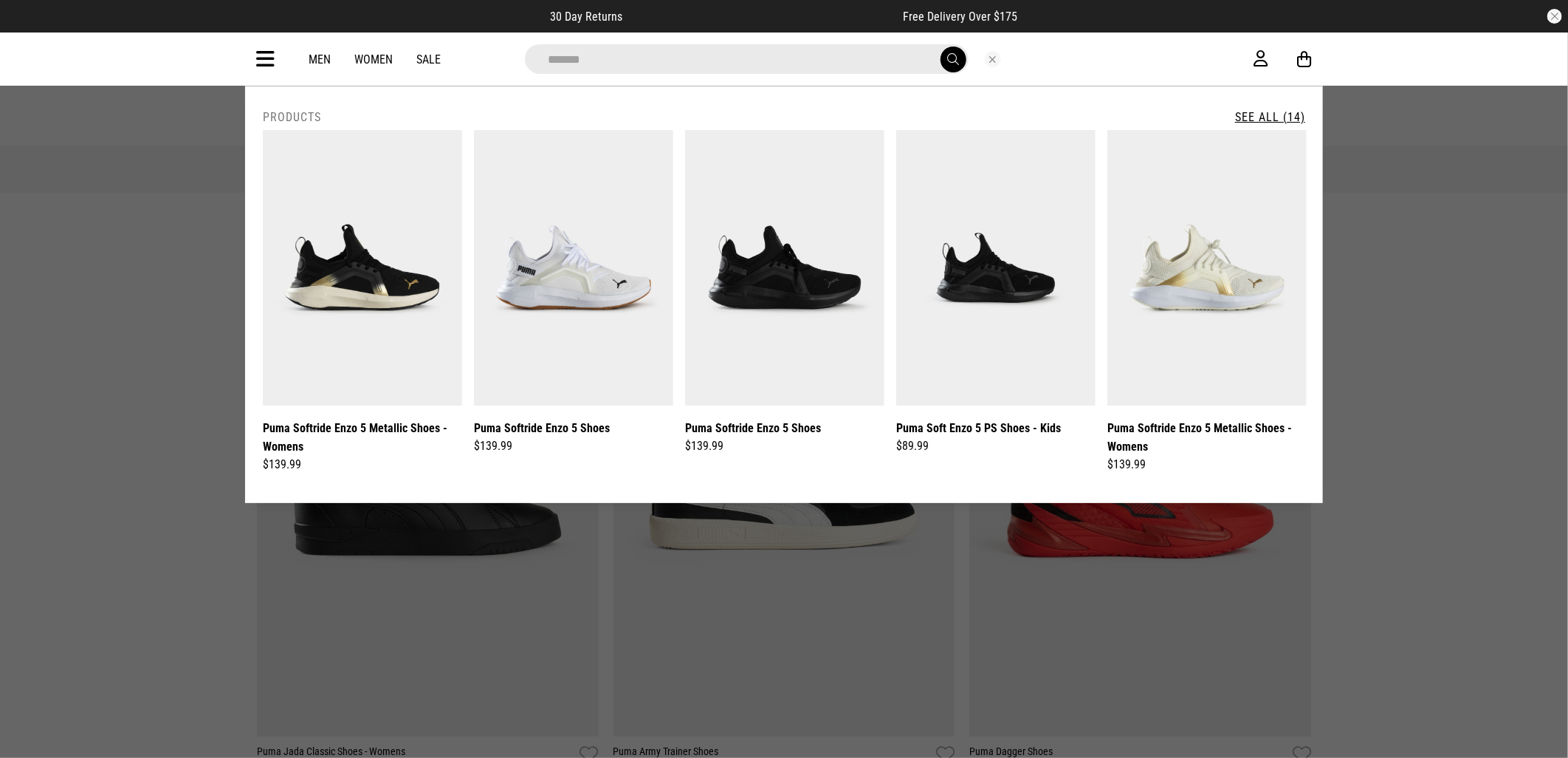
type input "*******"
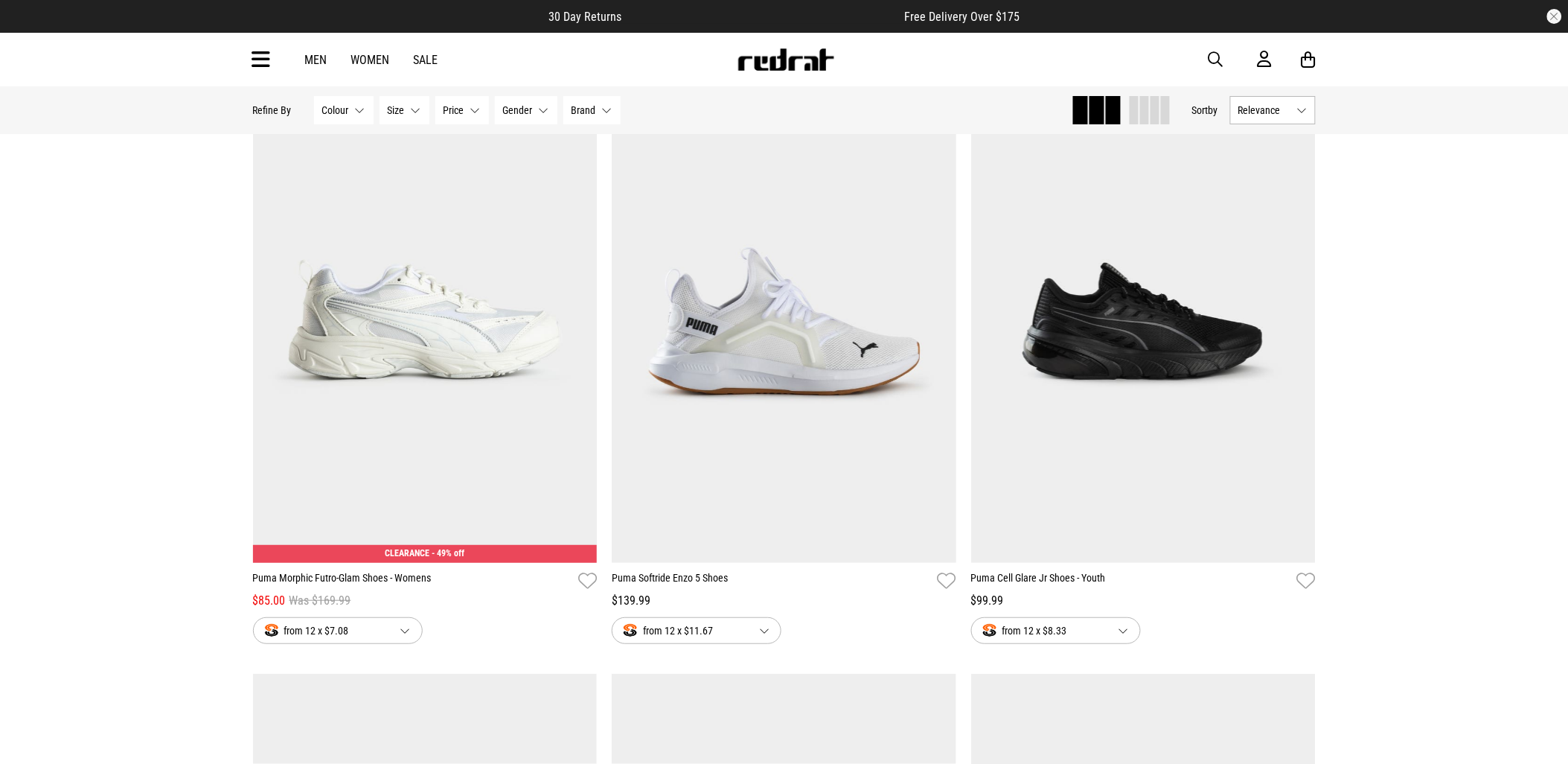
scroll to position [1985, 0]
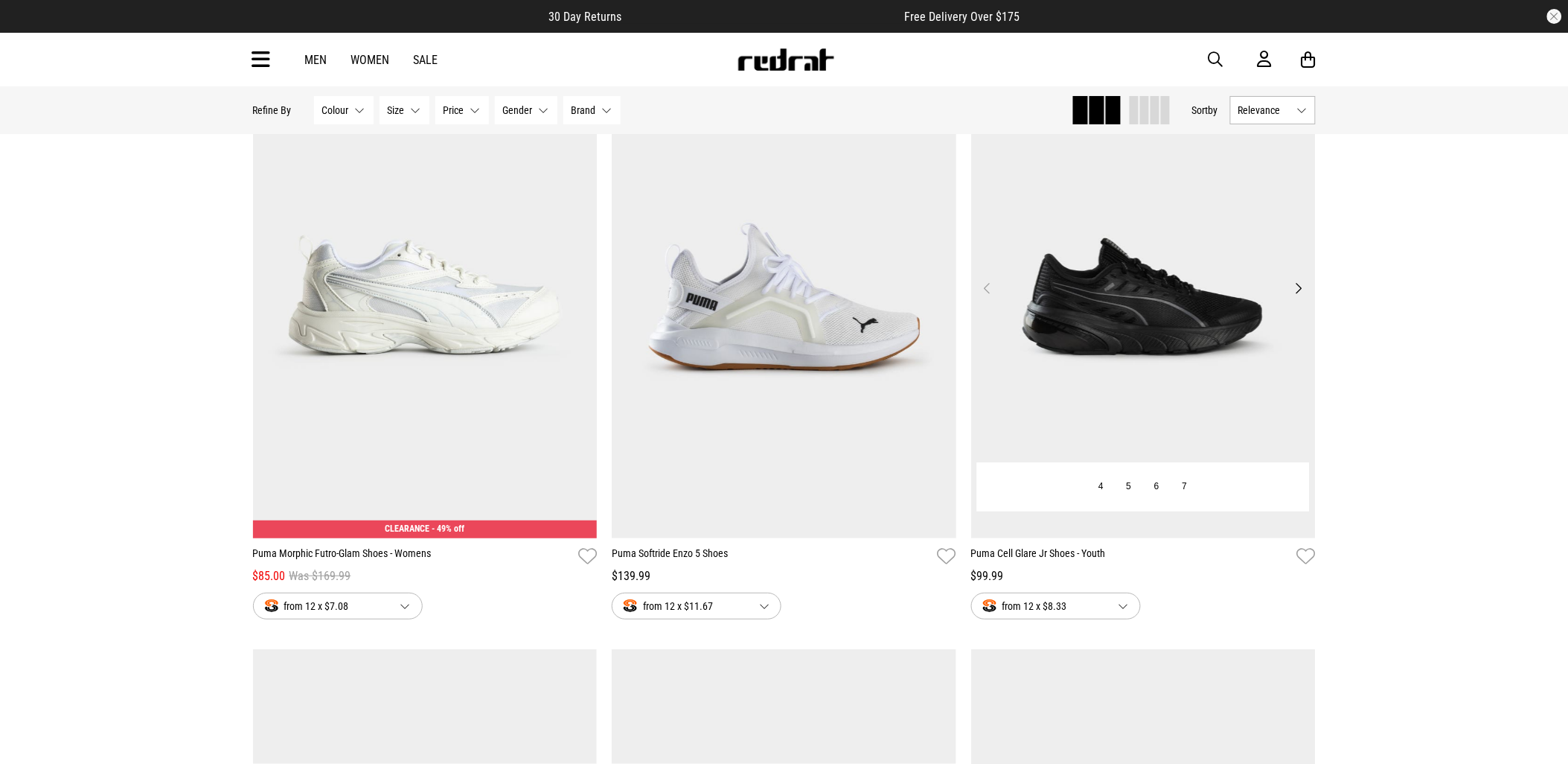
click at [1247, 344] on img at bounding box center [1143, 297] width 344 height 483
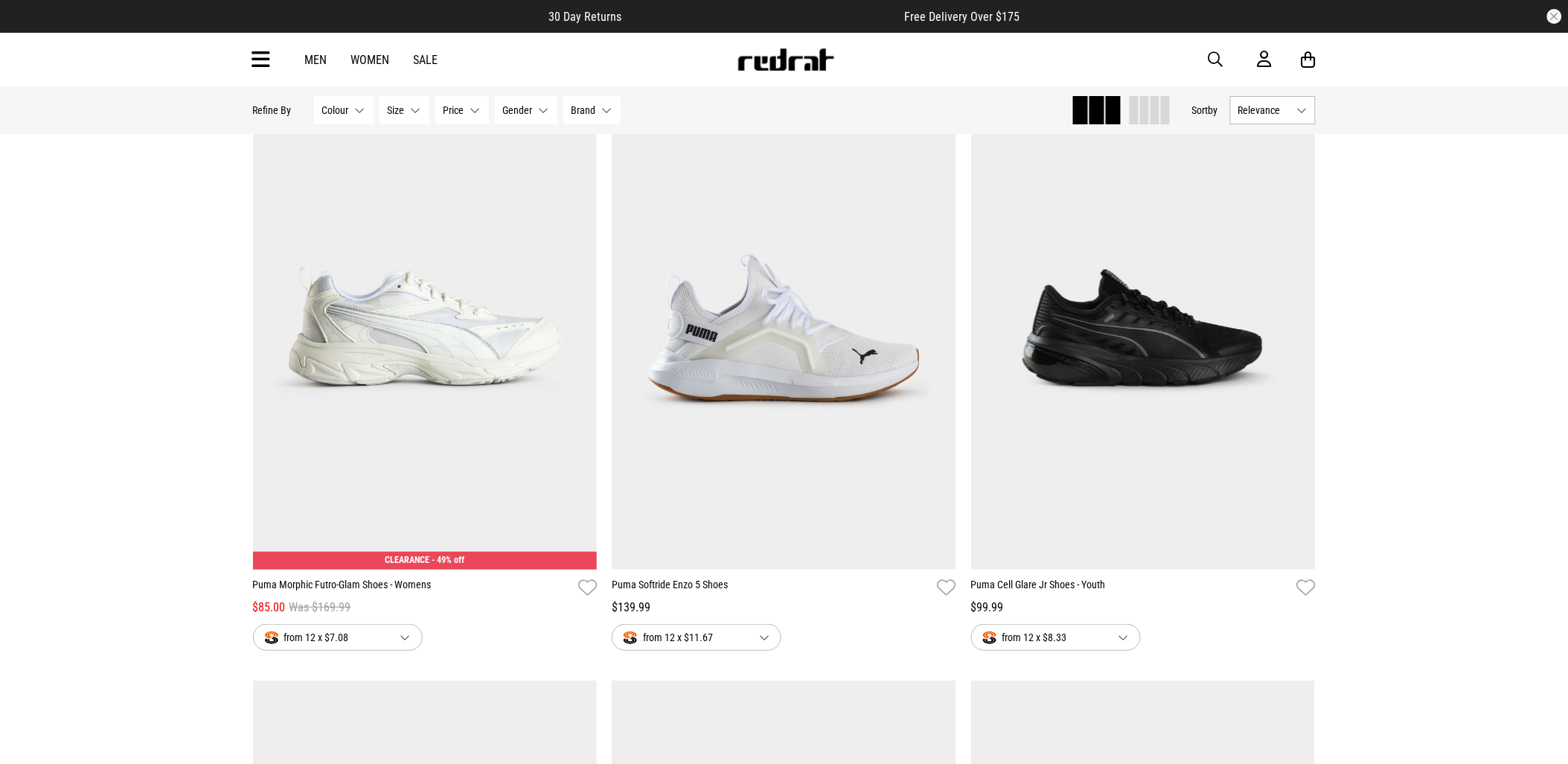
click at [1211, 60] on span "button" at bounding box center [1216, 59] width 15 height 18
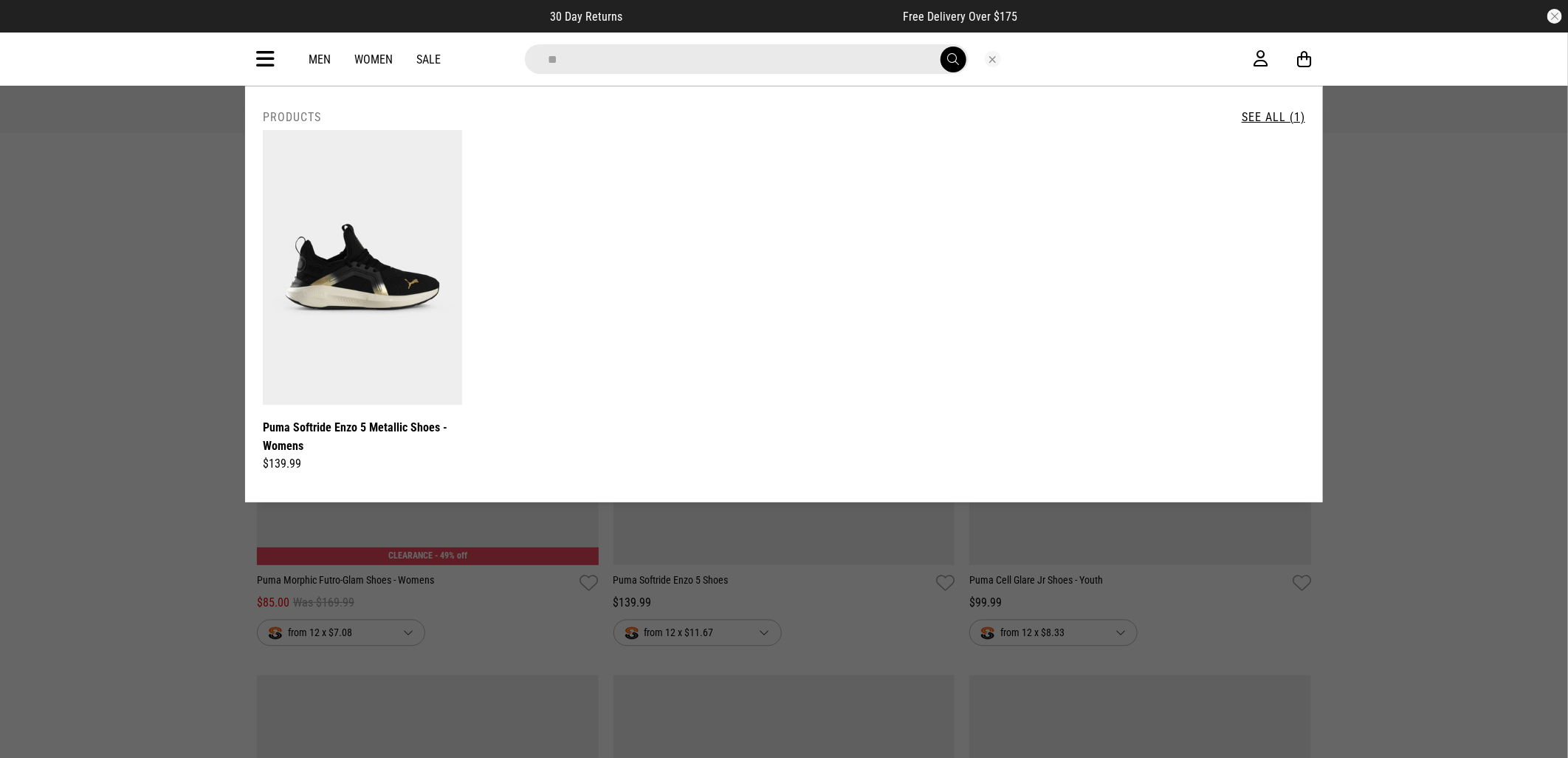
type input "*"
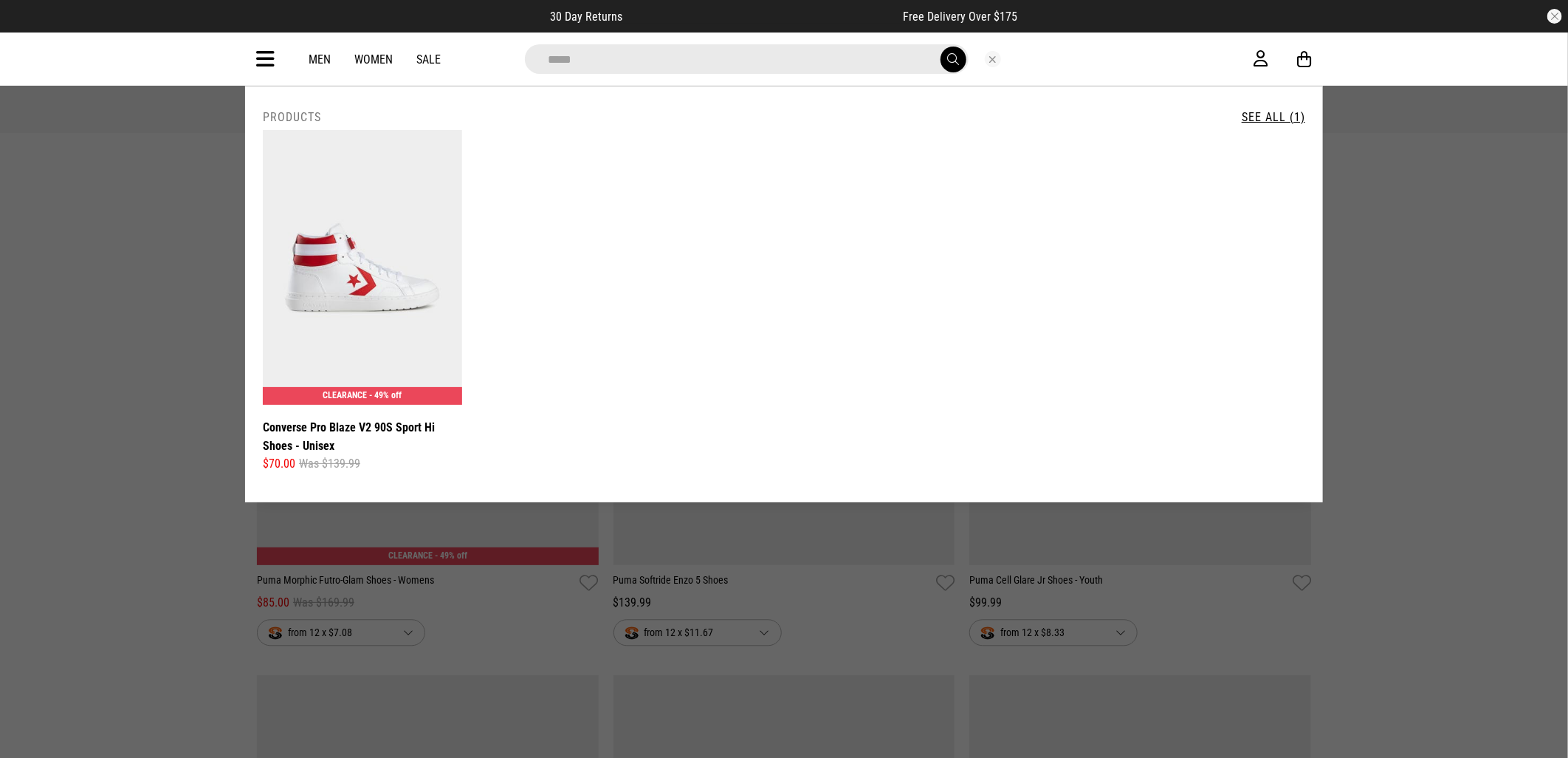
drag, startPoint x: 601, startPoint y: 60, endPoint x: 493, endPoint y: 78, distance: 109.5
click at [494, 76] on div "**********" at bounding box center [784, 59] width 1078 height 53
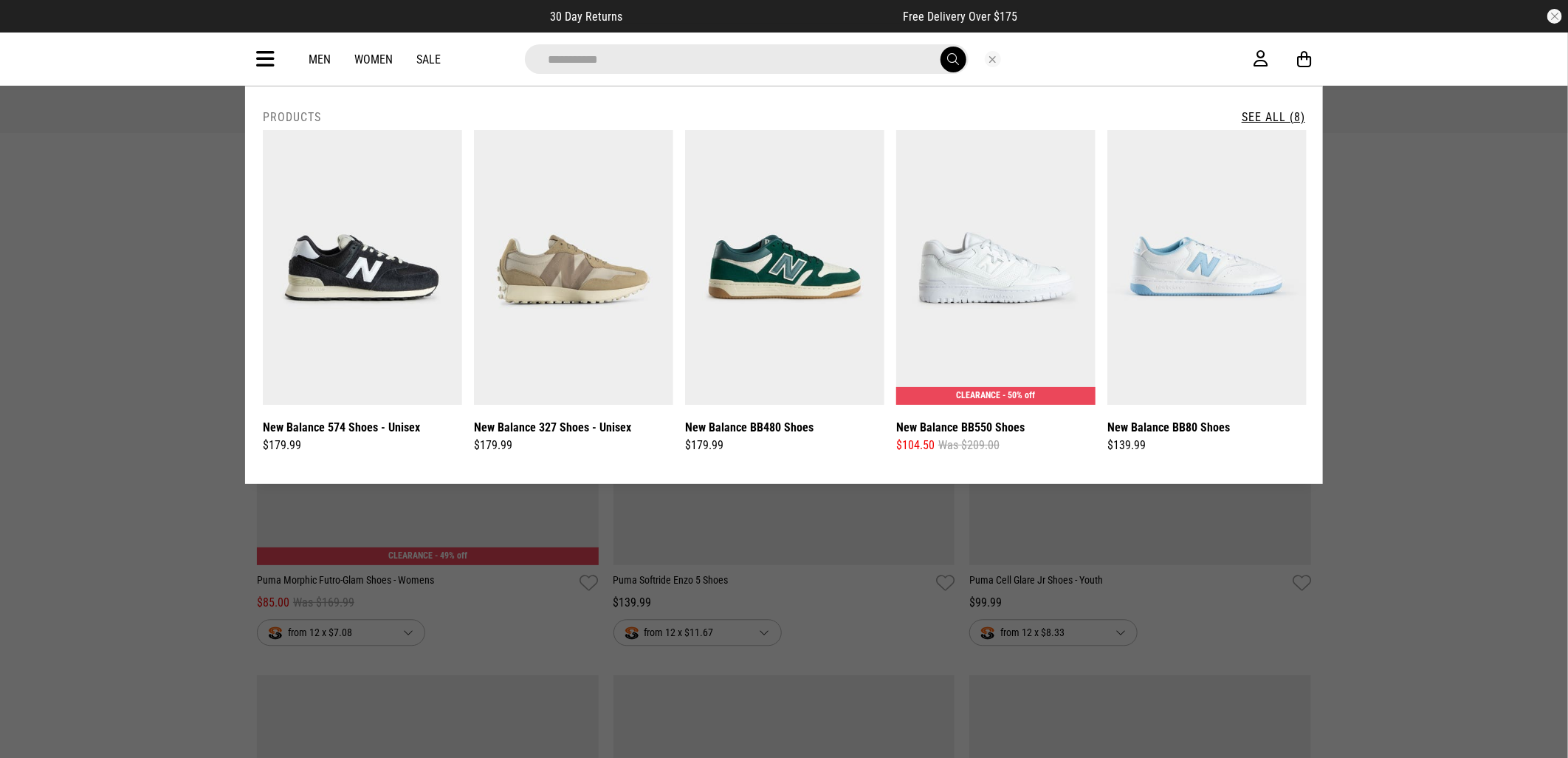
type input "**********"
click at [941, 46] on button "submit" at bounding box center [954, 59] width 26 height 26
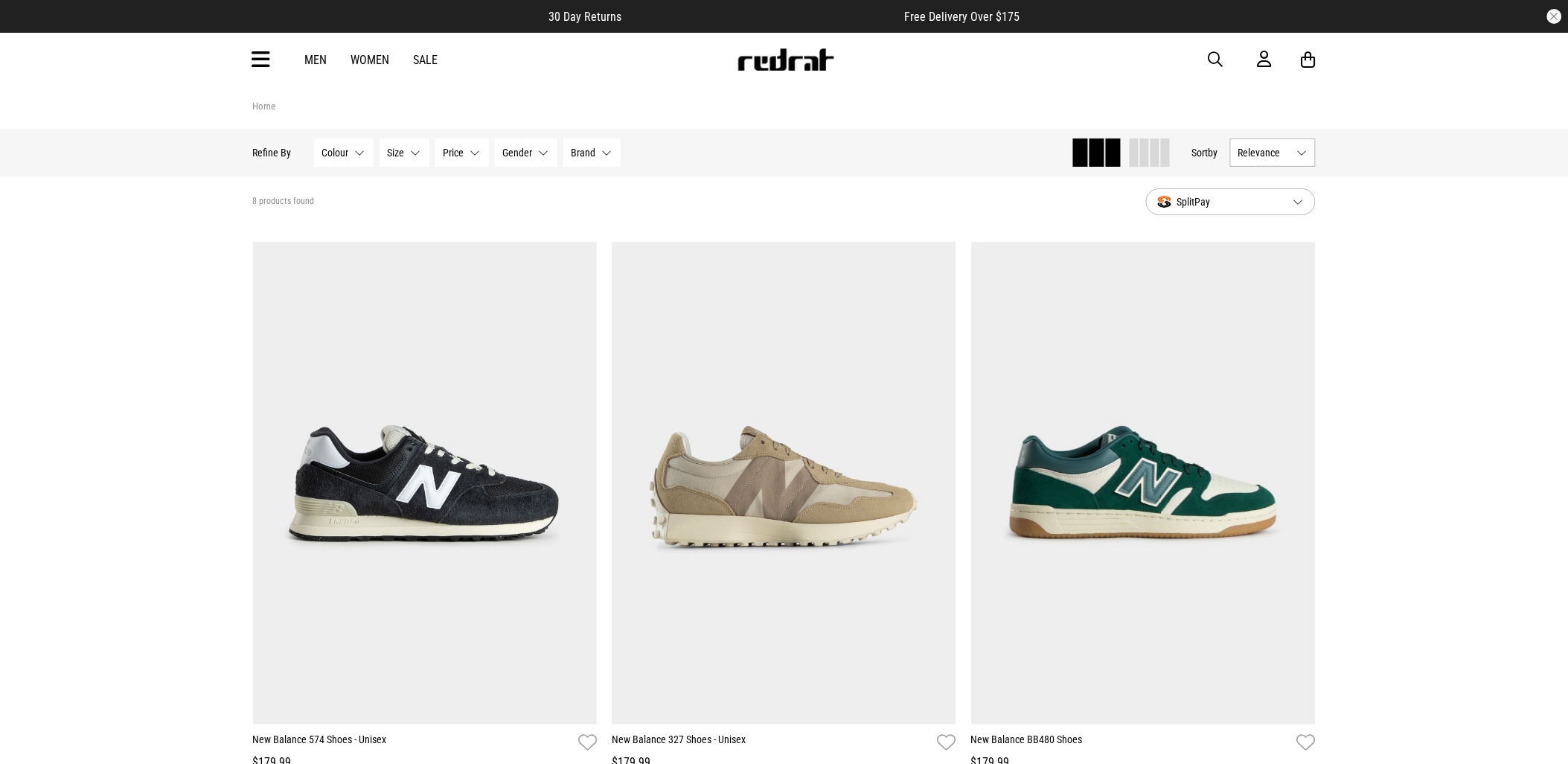
click at [1213, 35] on div "Men Women Sale Sign in New Back Footwear Back Mens Back Womens Back Youth & Kid…" at bounding box center [785, 59] width 1087 height 53
click at [1221, 53] on span "button" at bounding box center [1216, 59] width 15 height 18
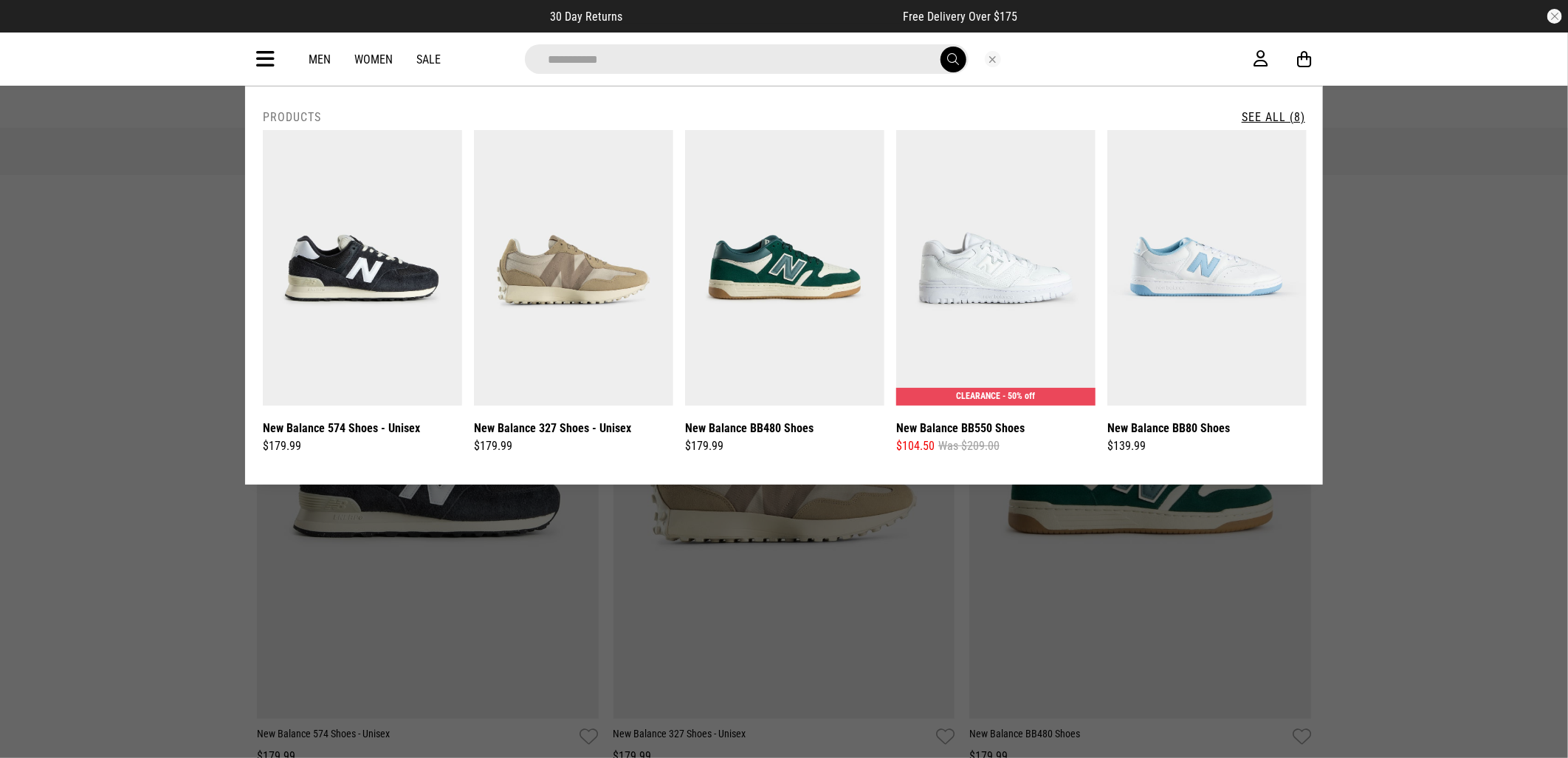
type input "**********"
click at [941, 46] on button "submit" at bounding box center [954, 59] width 26 height 26
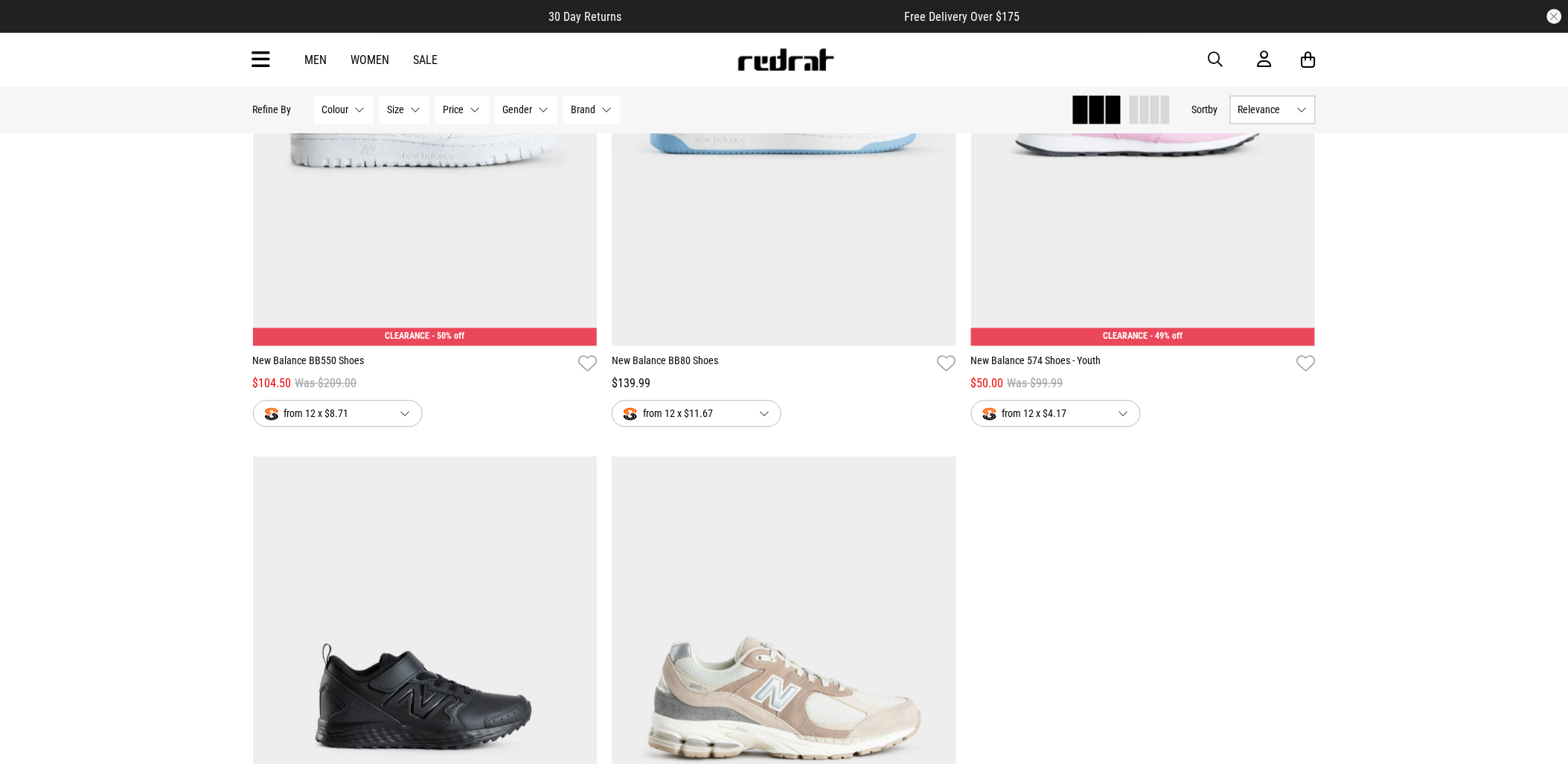
scroll to position [776, 0]
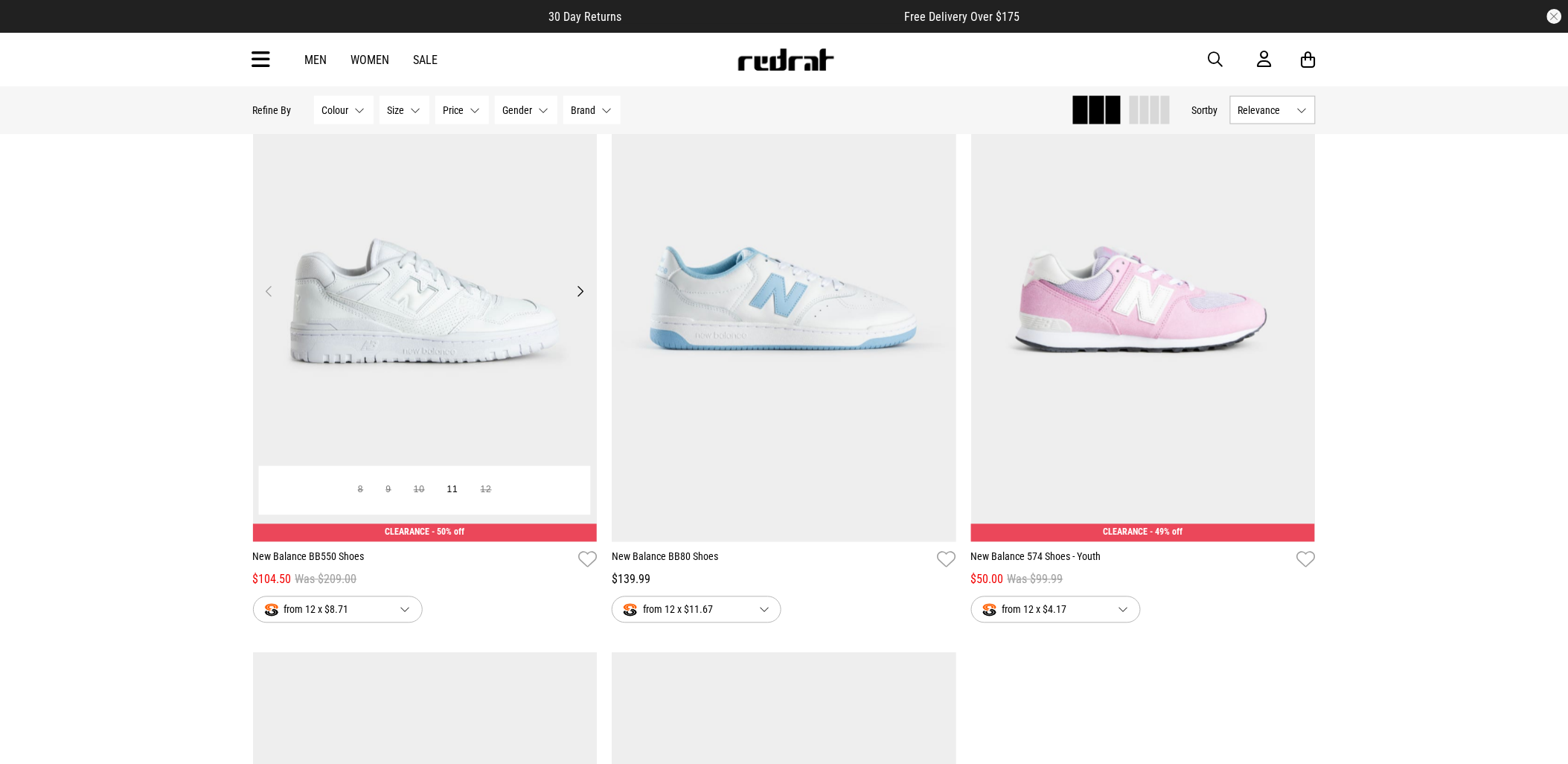
click at [547, 371] on img at bounding box center [425, 301] width 344 height 483
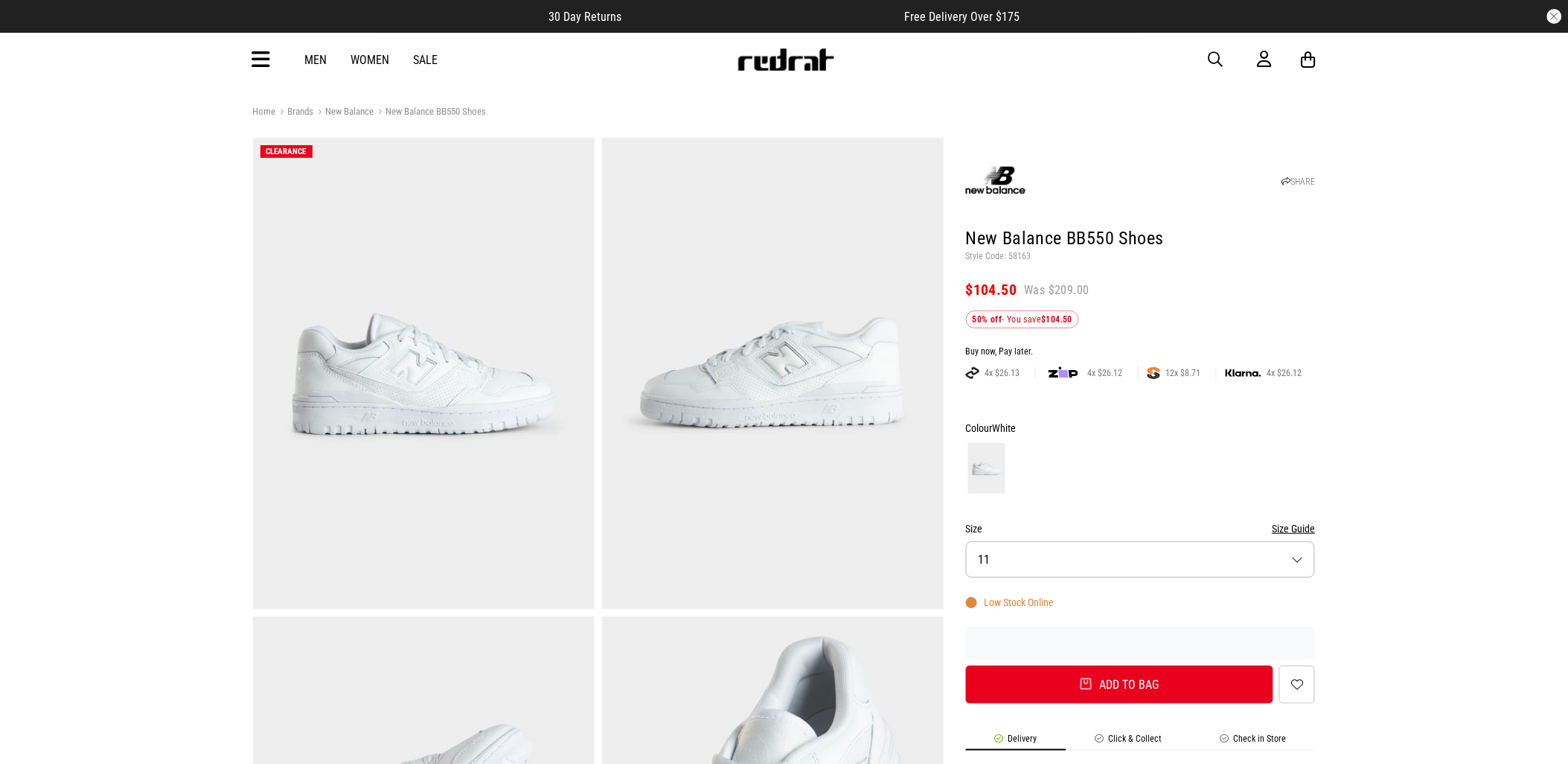
drag, startPoint x: 1195, startPoint y: 57, endPoint x: 1207, endPoint y: 63, distance: 13.4
click at [1206, 62] on div "Men Women Sale Sign in New Back Footwear Back Mens Back Womens Back Youth & Kid…" at bounding box center [785, 59] width 1087 height 53
click at [1212, 63] on span "button" at bounding box center [1216, 59] width 15 height 18
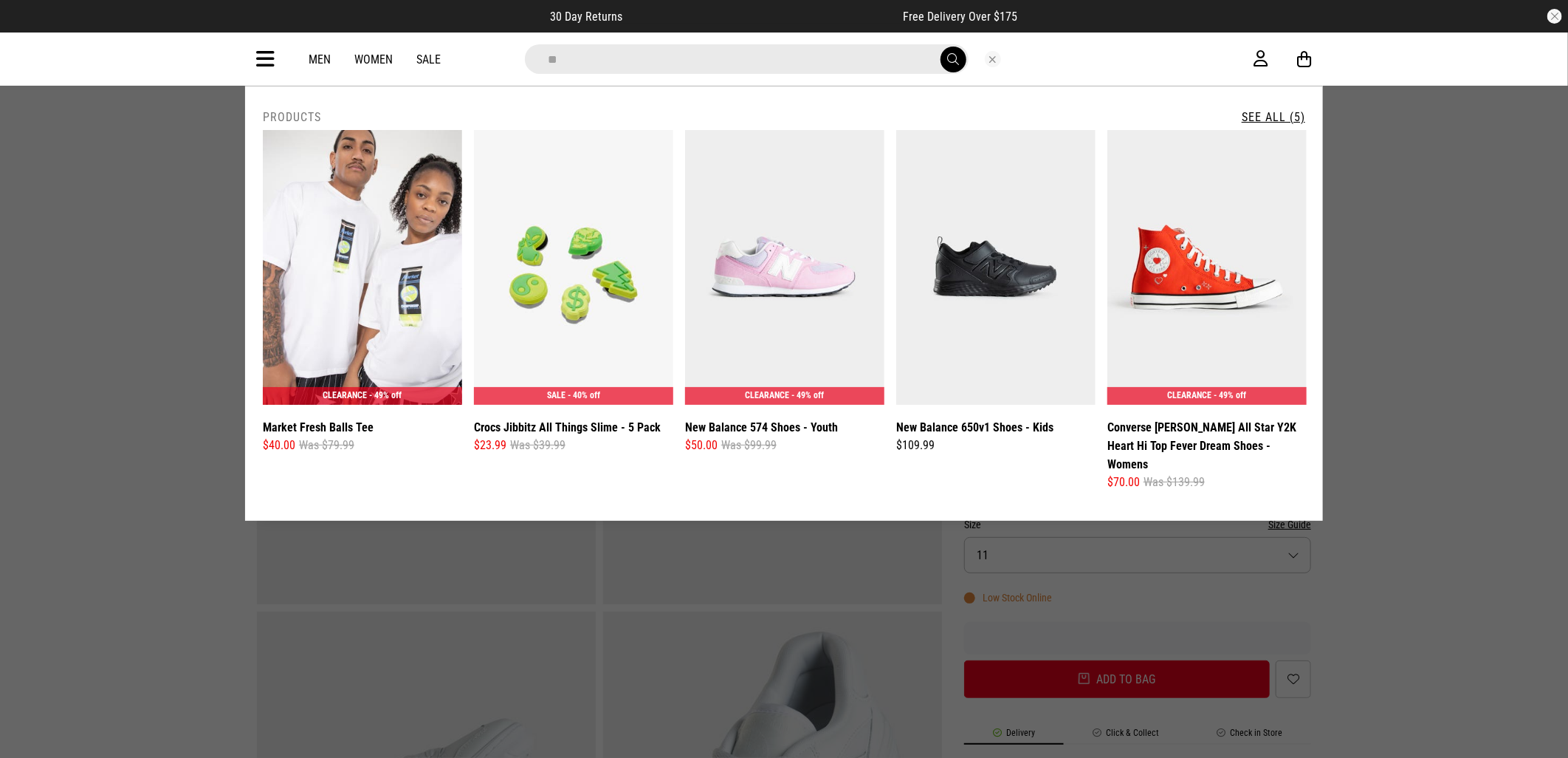
type input "*"
drag, startPoint x: 898, startPoint y: 62, endPoint x: 585, endPoint y: 69, distance: 313.1
click at [585, 69] on input "search" at bounding box center [746, 59] width 444 height 30
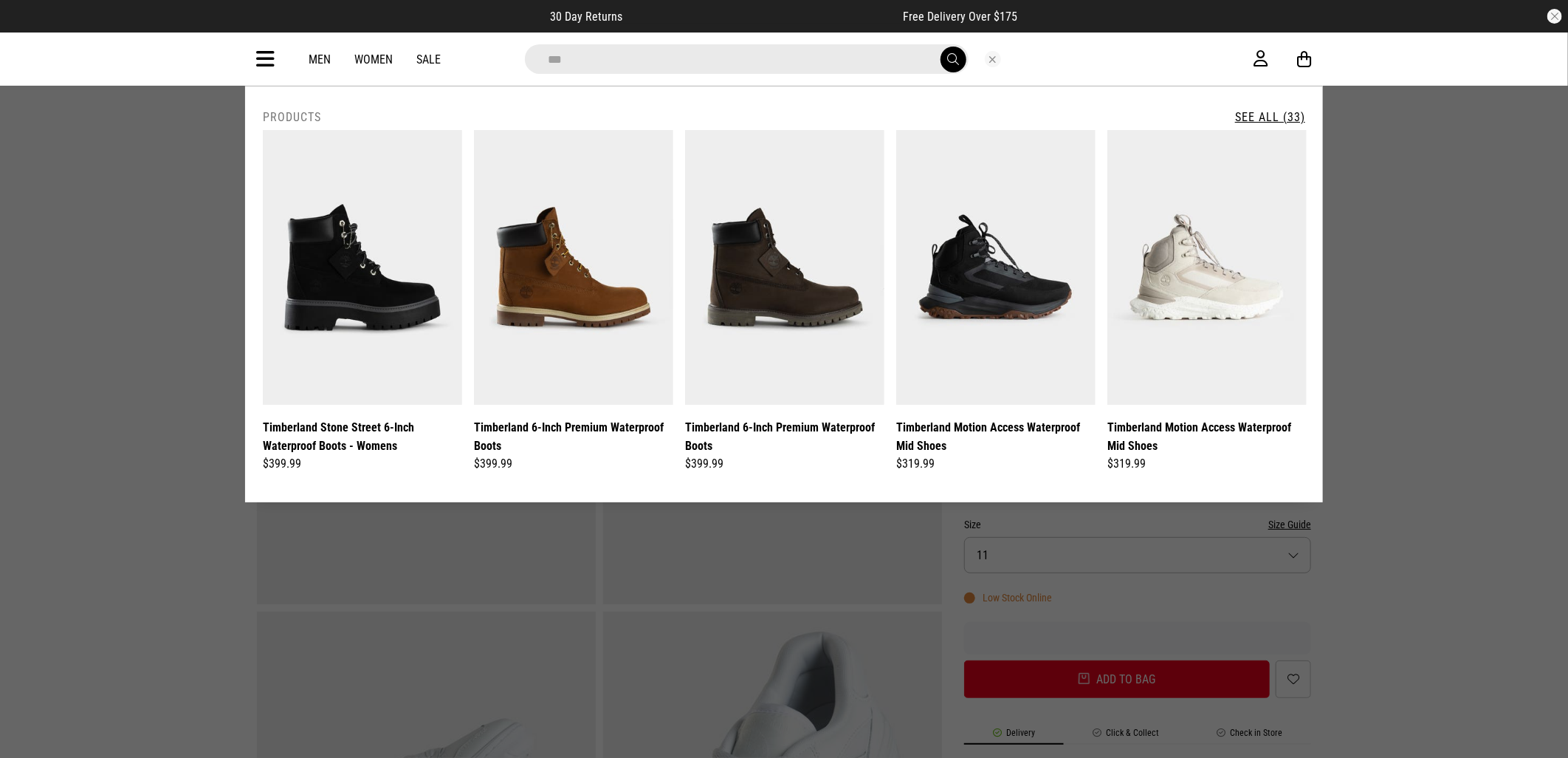
type input "**********"
click at [950, 52] on span "submit" at bounding box center [953, 59] width 12 height 14
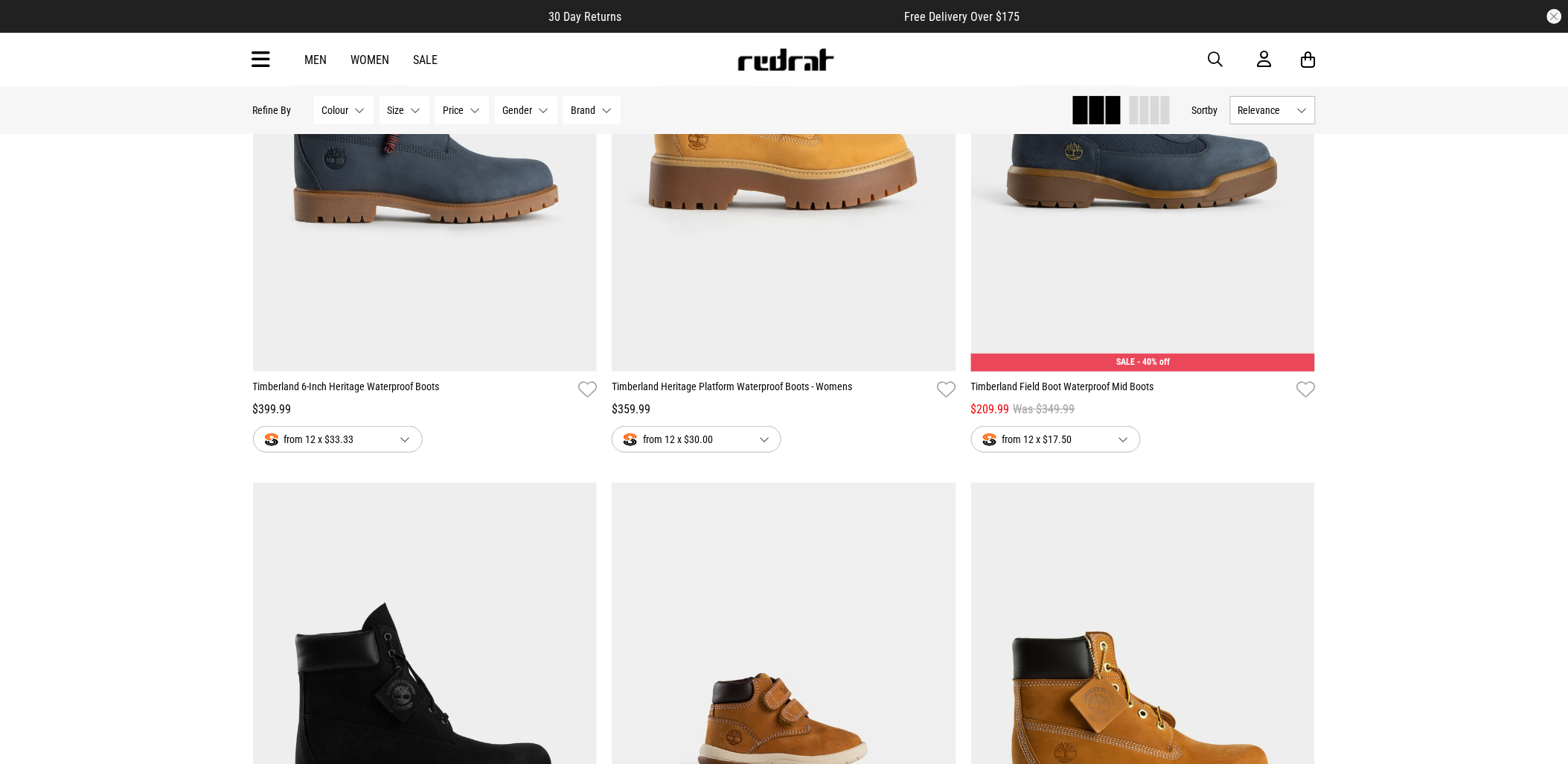
scroll to position [1654, 0]
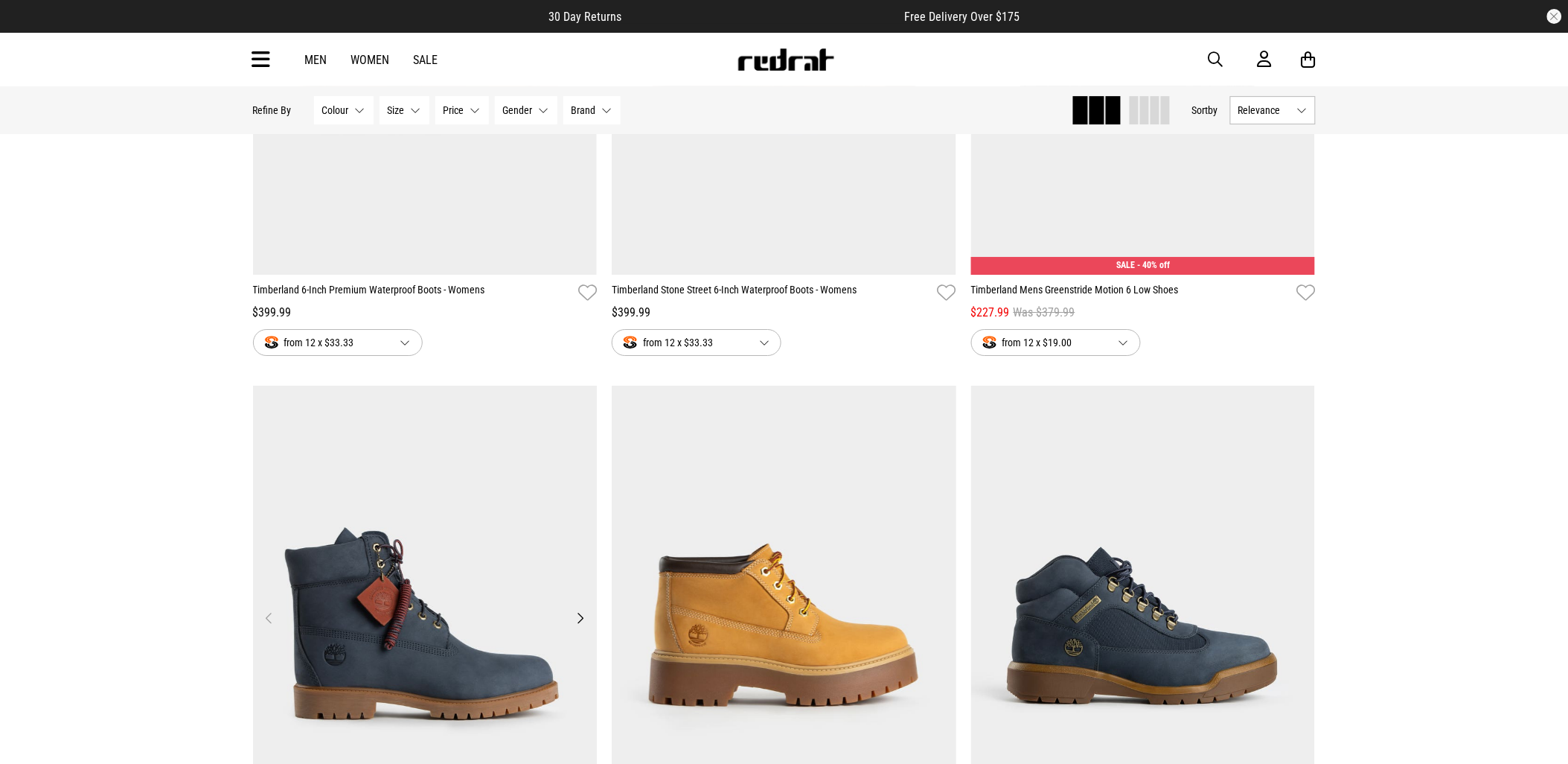
click at [527, 493] on img at bounding box center [425, 627] width 344 height 483
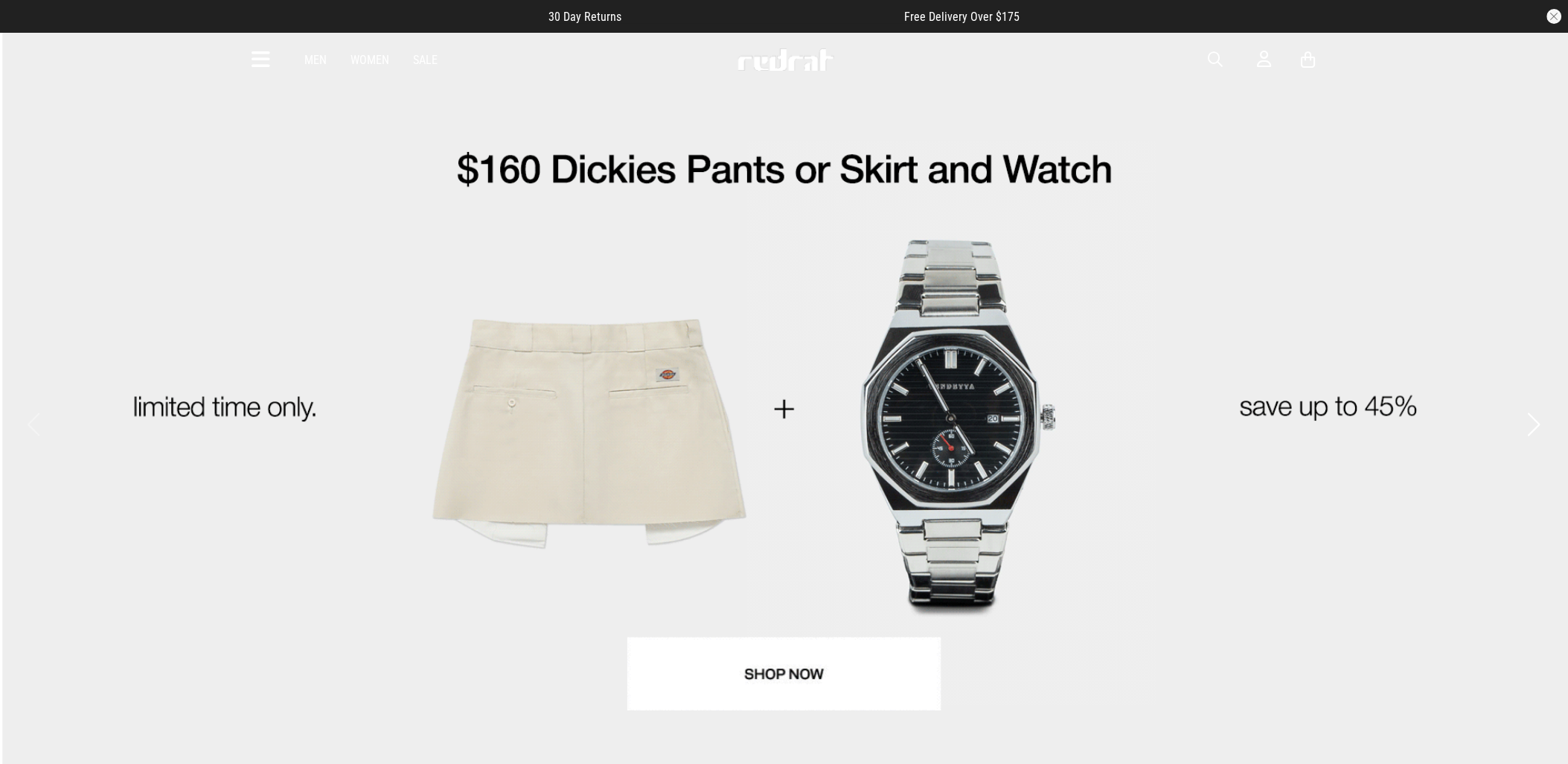
click at [1215, 59] on span "button" at bounding box center [1216, 59] width 15 height 18
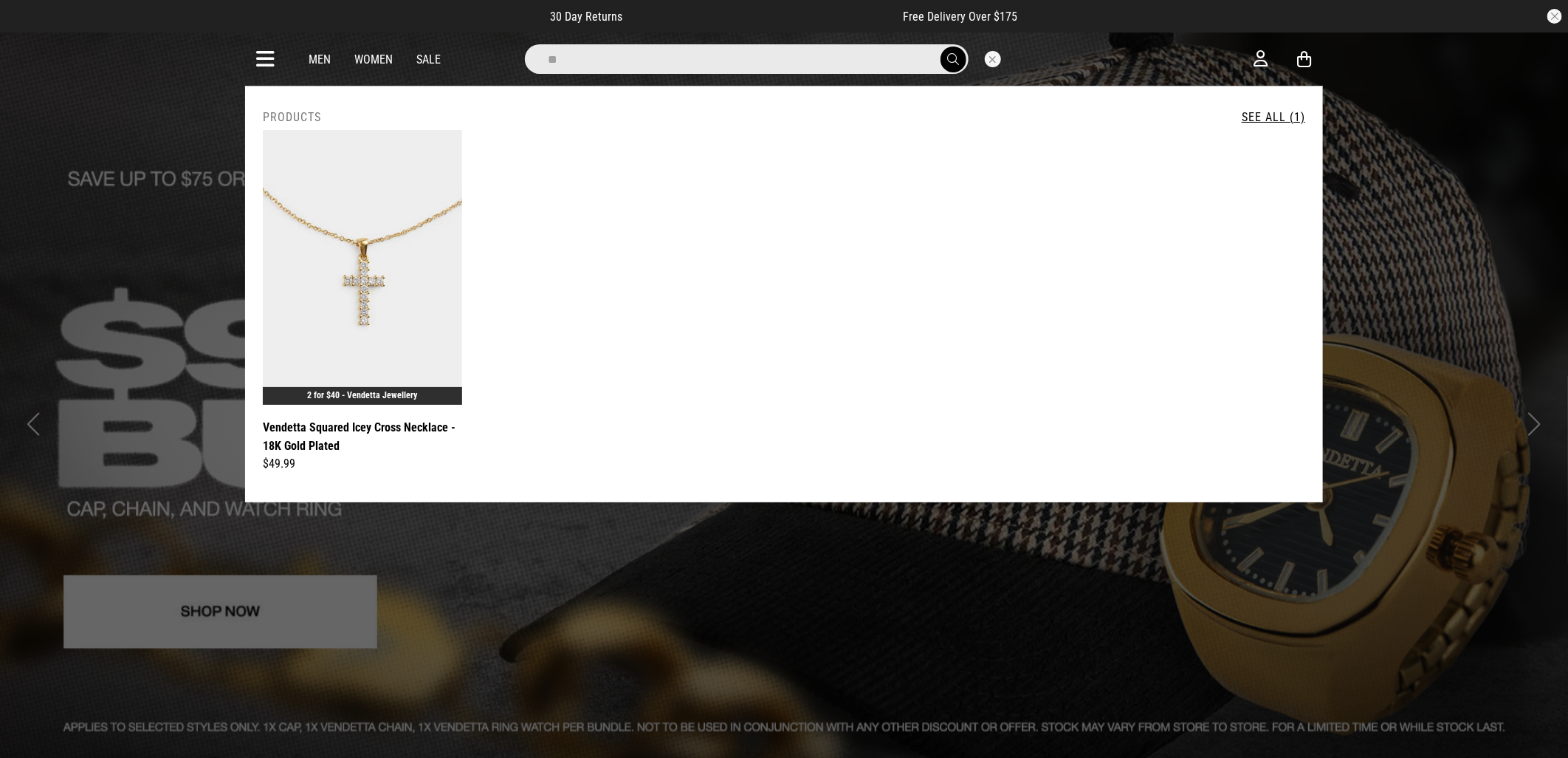
type input "*"
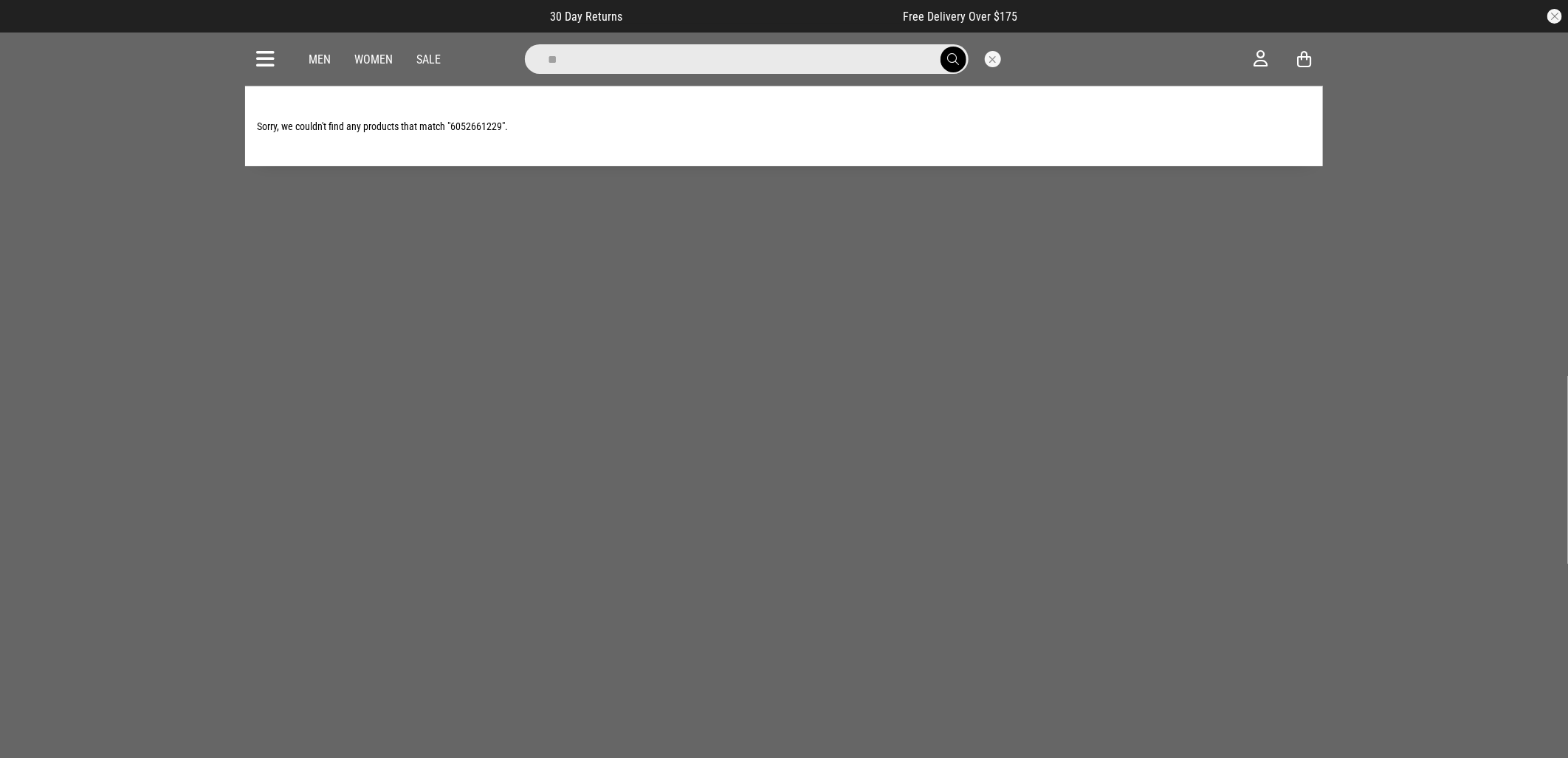
type input "*"
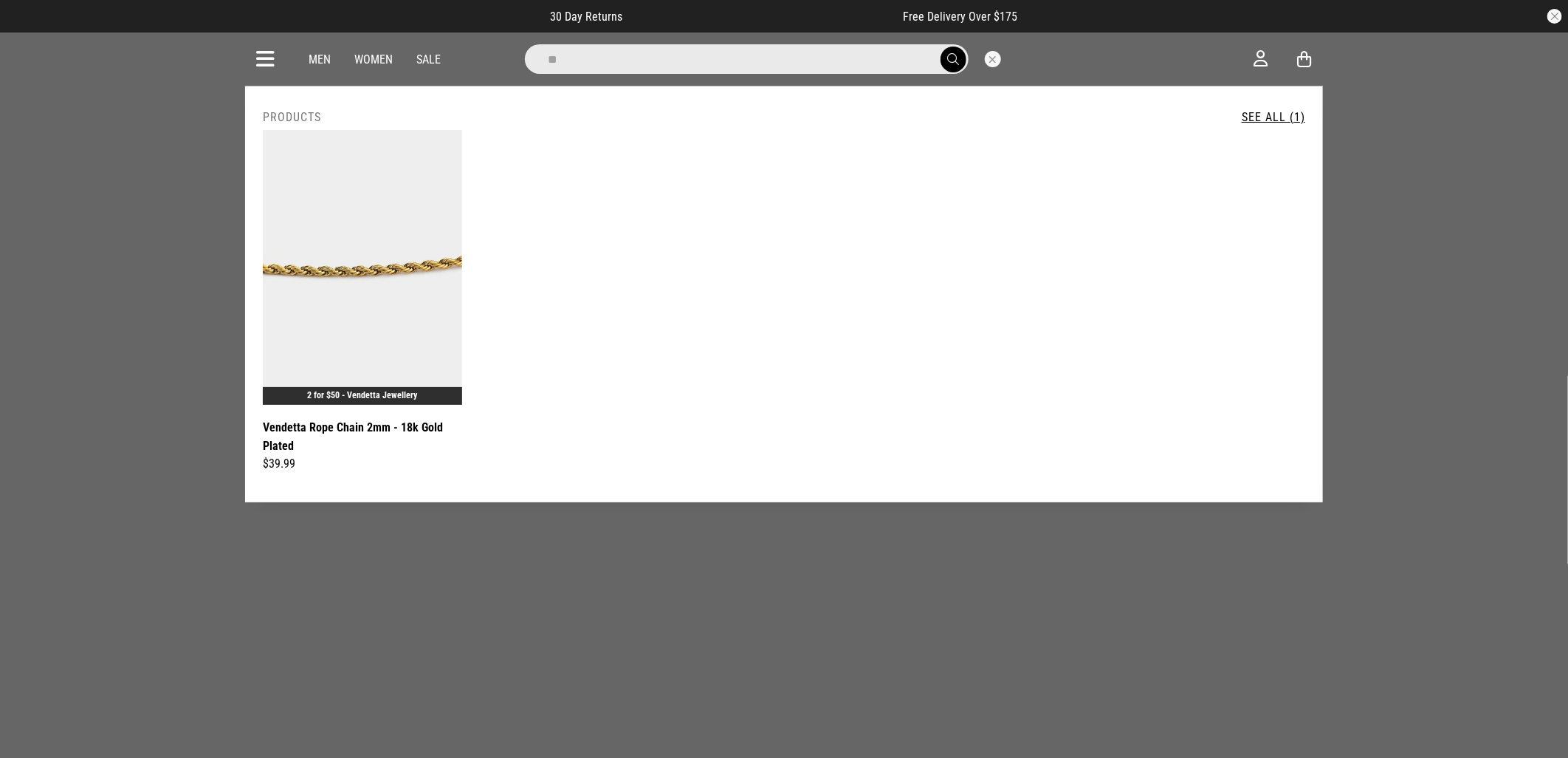
type input "*"
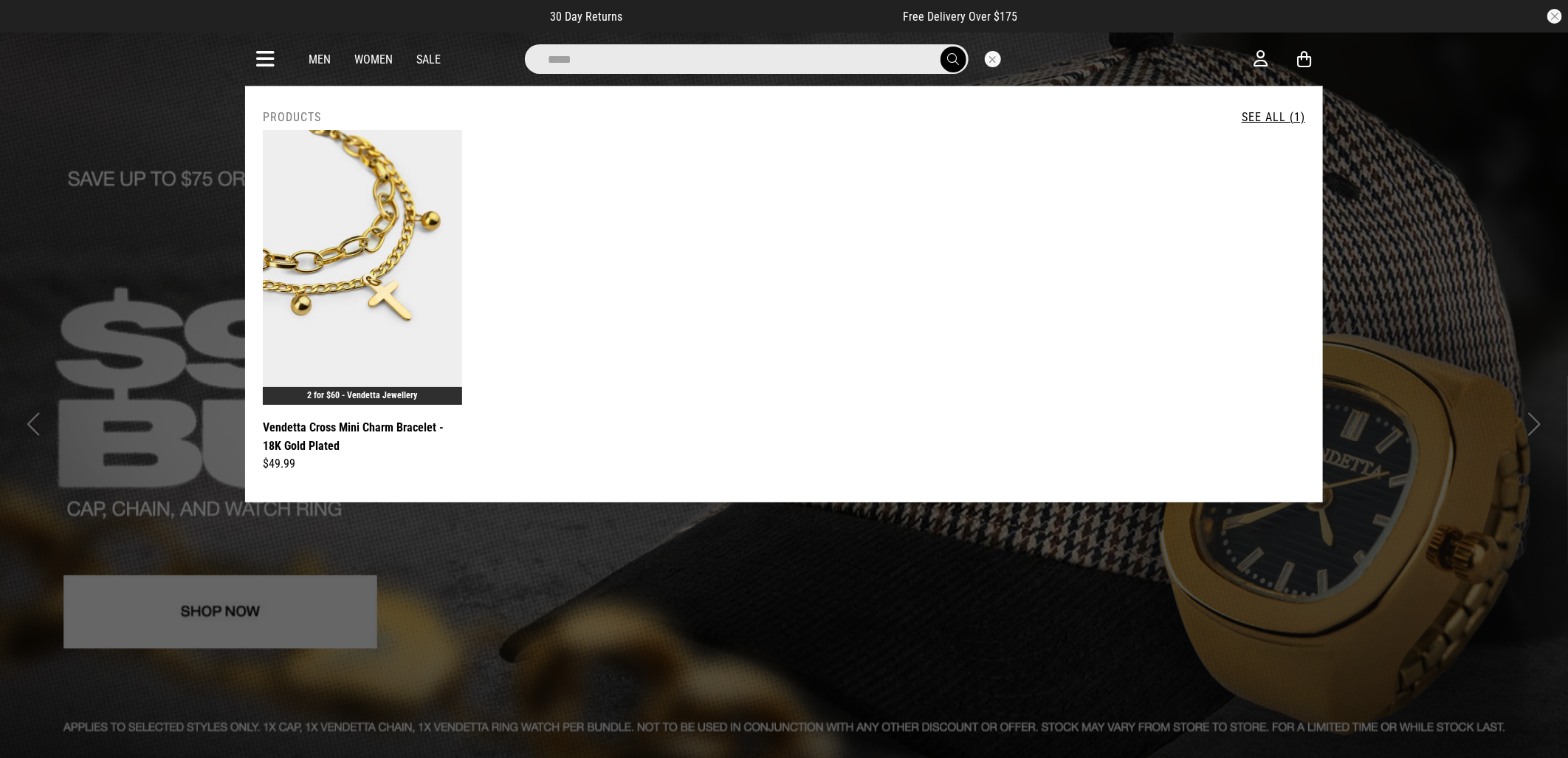
type input "*****"
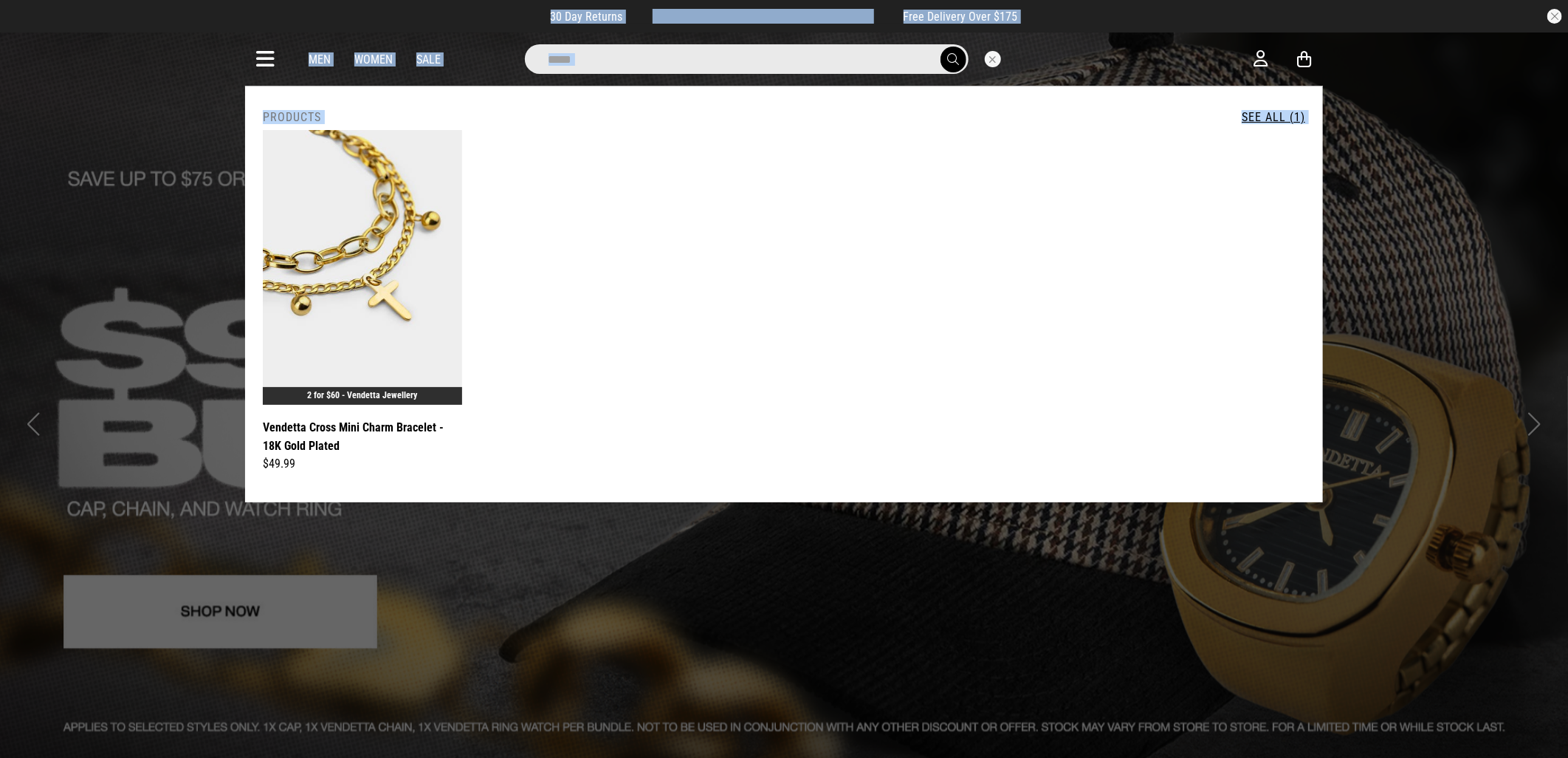
drag, startPoint x: 1570, startPoint y: 266, endPoint x: 1444, endPoint y: 170, distance: 158.4
